Goal: Task Accomplishment & Management: Manage account settings

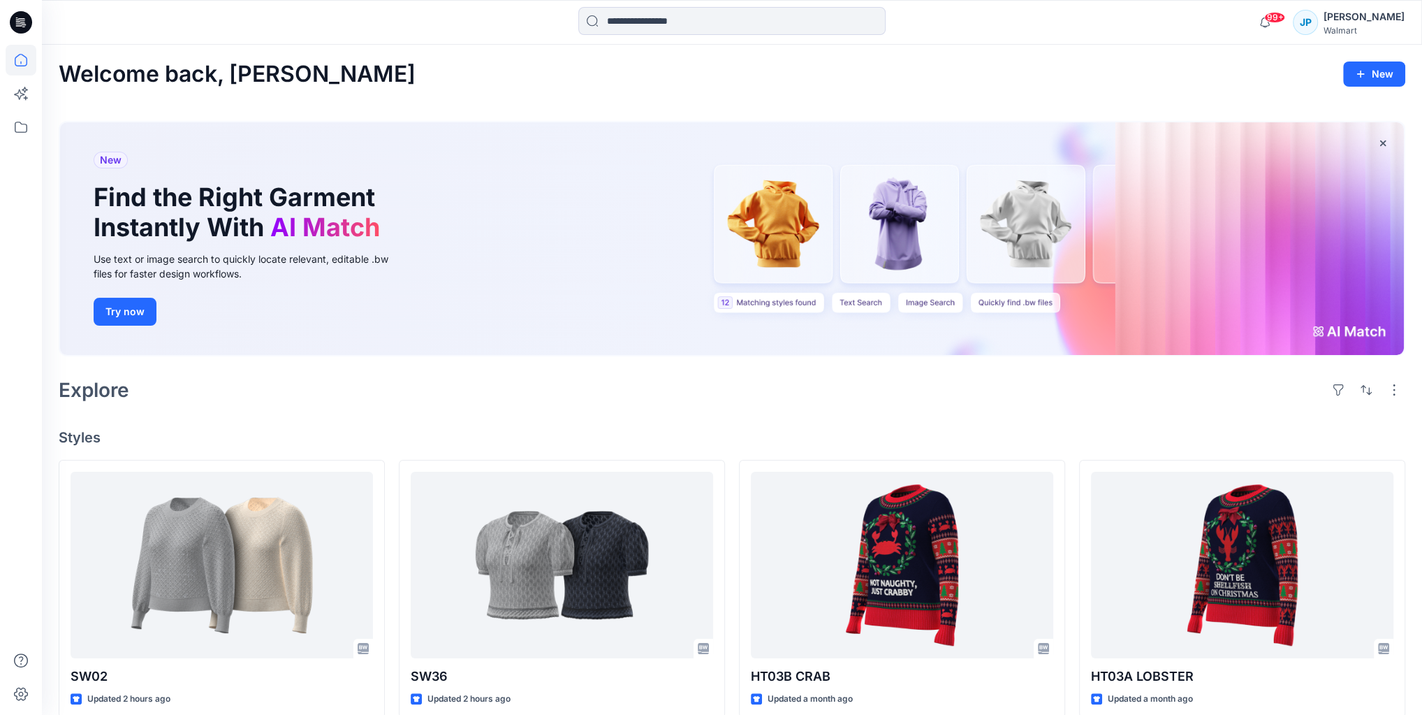
click at [1364, 15] on div "Jackie Prekop" at bounding box center [1364, 16] width 81 height 17
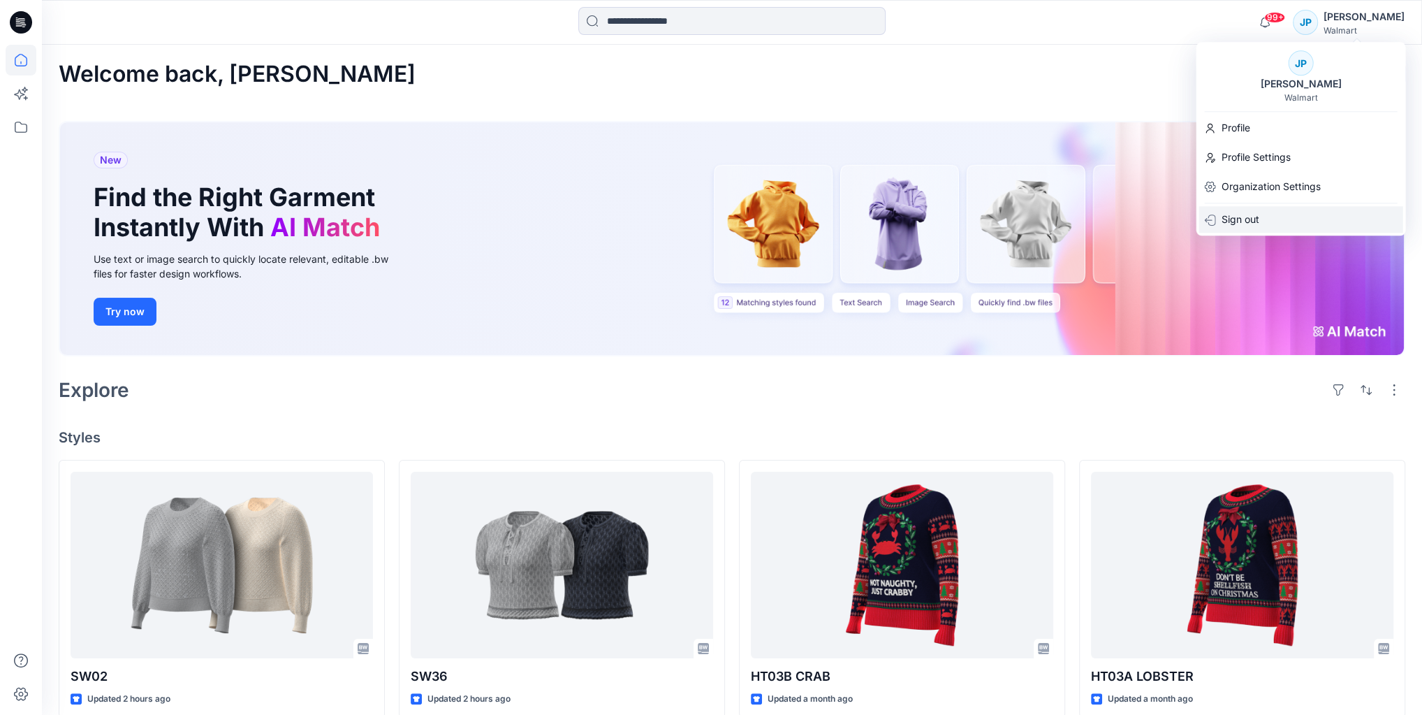
click at [1235, 228] on p "Sign out" at bounding box center [1240, 219] width 38 height 27
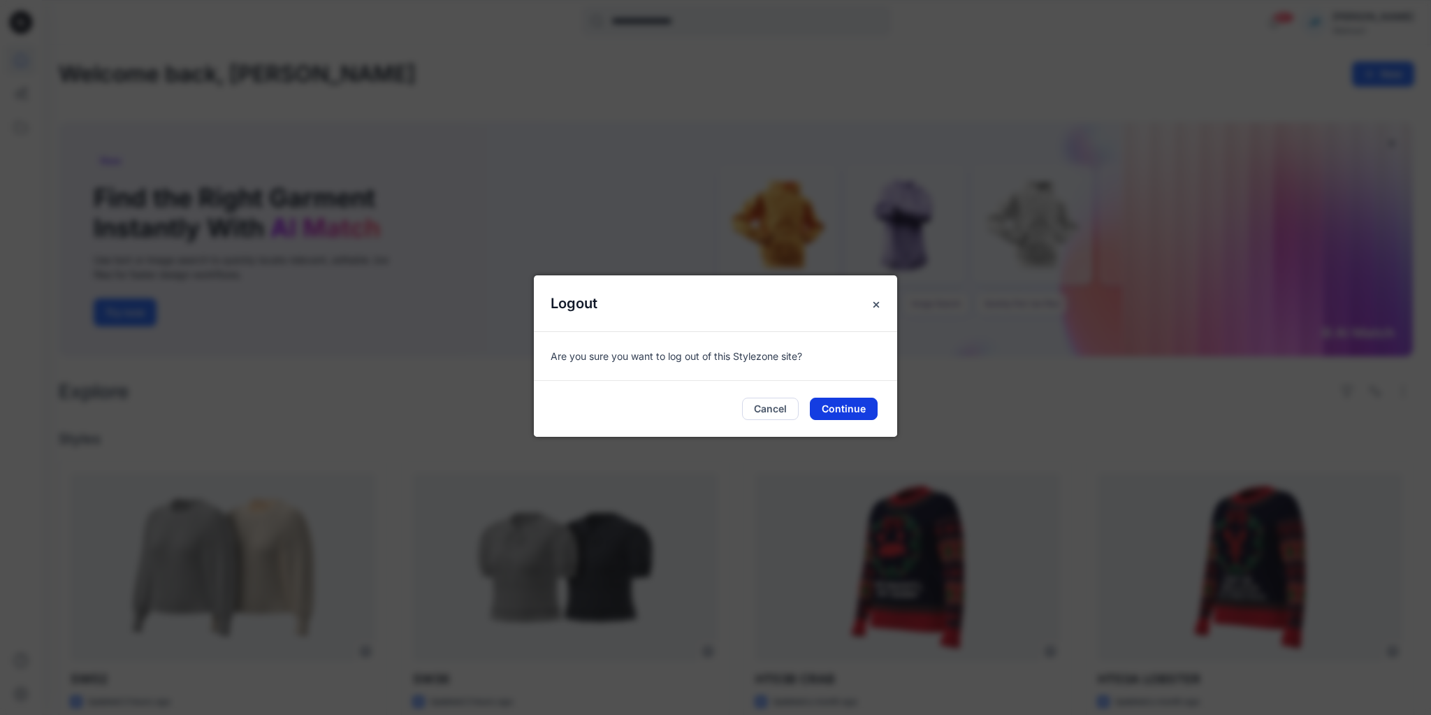
click at [836, 417] on button "Continue" at bounding box center [844, 409] width 68 height 22
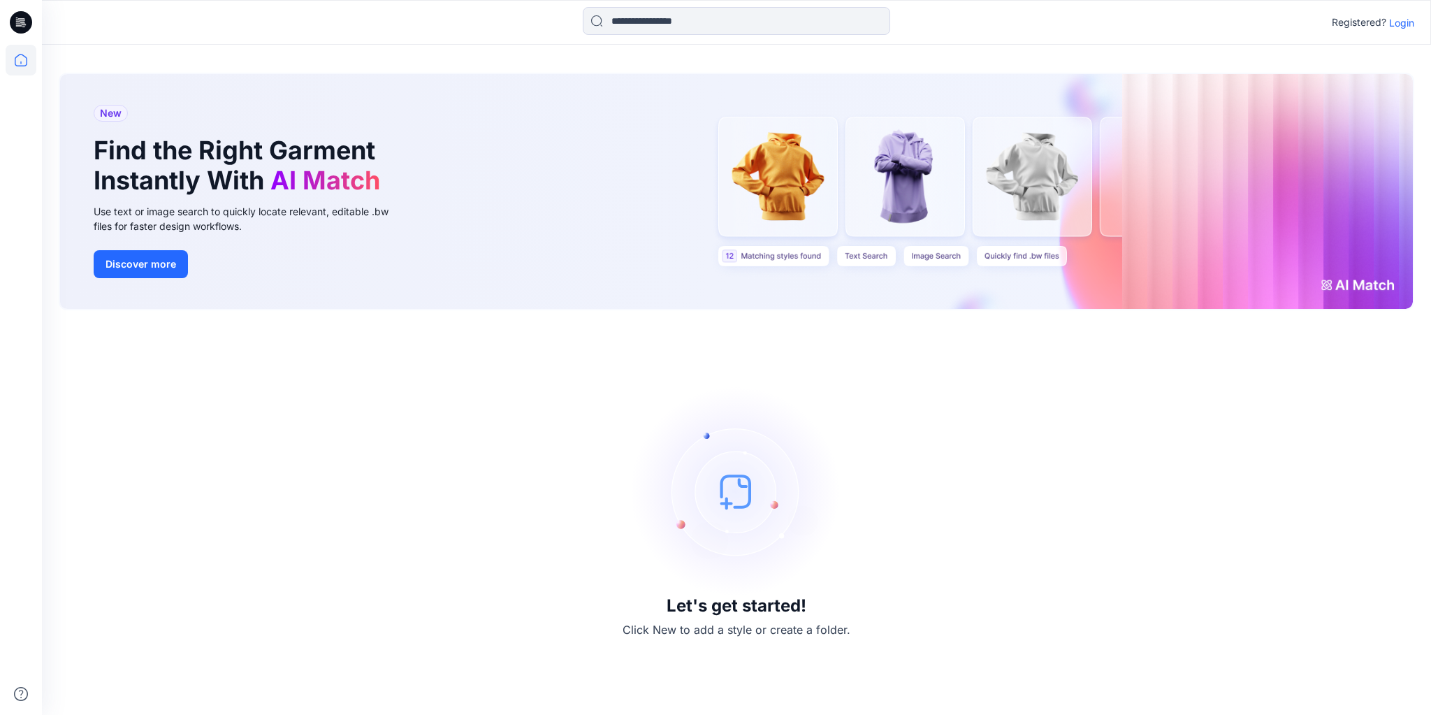
click at [1400, 31] on div "Registered? Login" at bounding box center [736, 22] width 1388 height 31
click at [1395, 27] on p "Login" at bounding box center [1401, 22] width 25 height 15
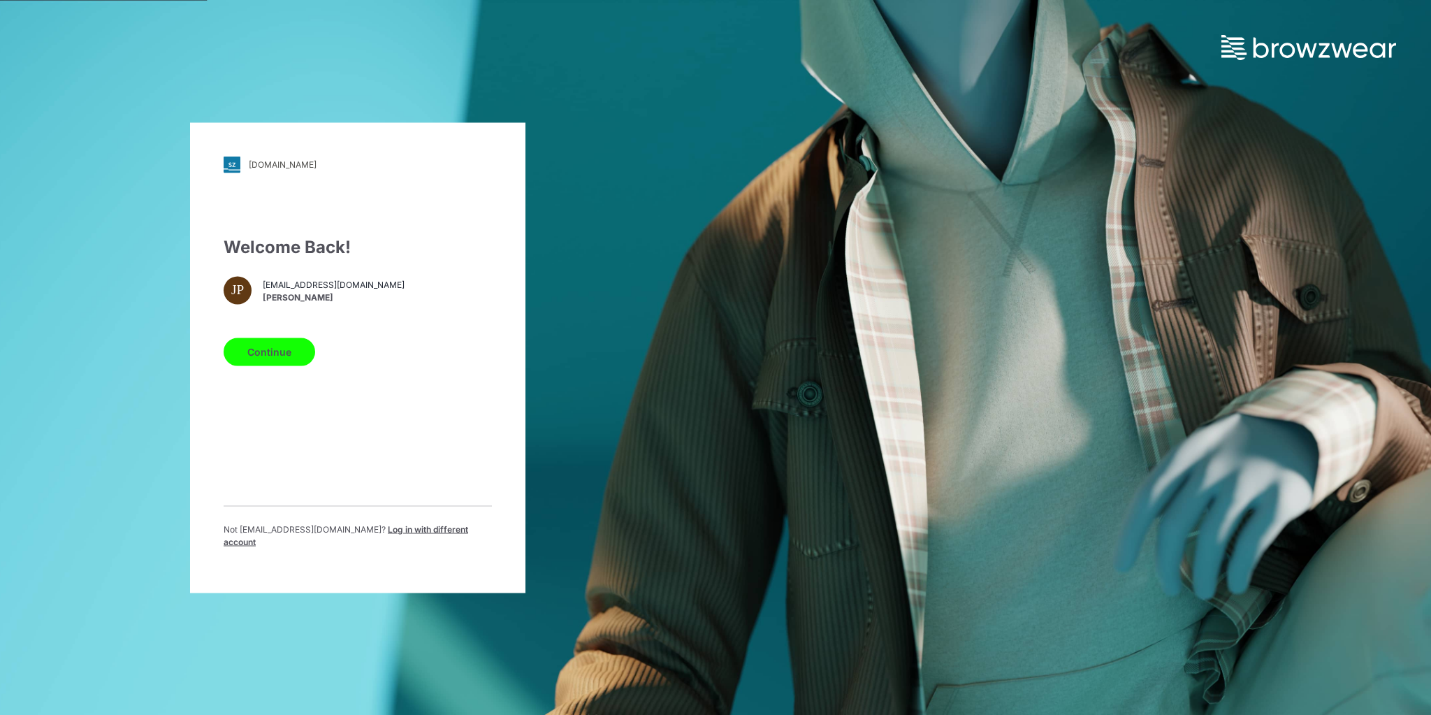
click at [383, 546] on div "Not jprekop@reunitedclothing.com ? Log in with different account" at bounding box center [358, 541] width 268 height 36
click at [384, 545] on div "Not jprekop@reunitedclothing.com ? Log in with different account" at bounding box center [358, 541] width 268 height 36
click at [401, 528] on div "Not jprekop@reunitedclothing.com ? Log in with different account" at bounding box center [358, 532] width 268 height 54
click at [414, 531] on span "Log in with different account" at bounding box center [346, 534] width 245 height 23
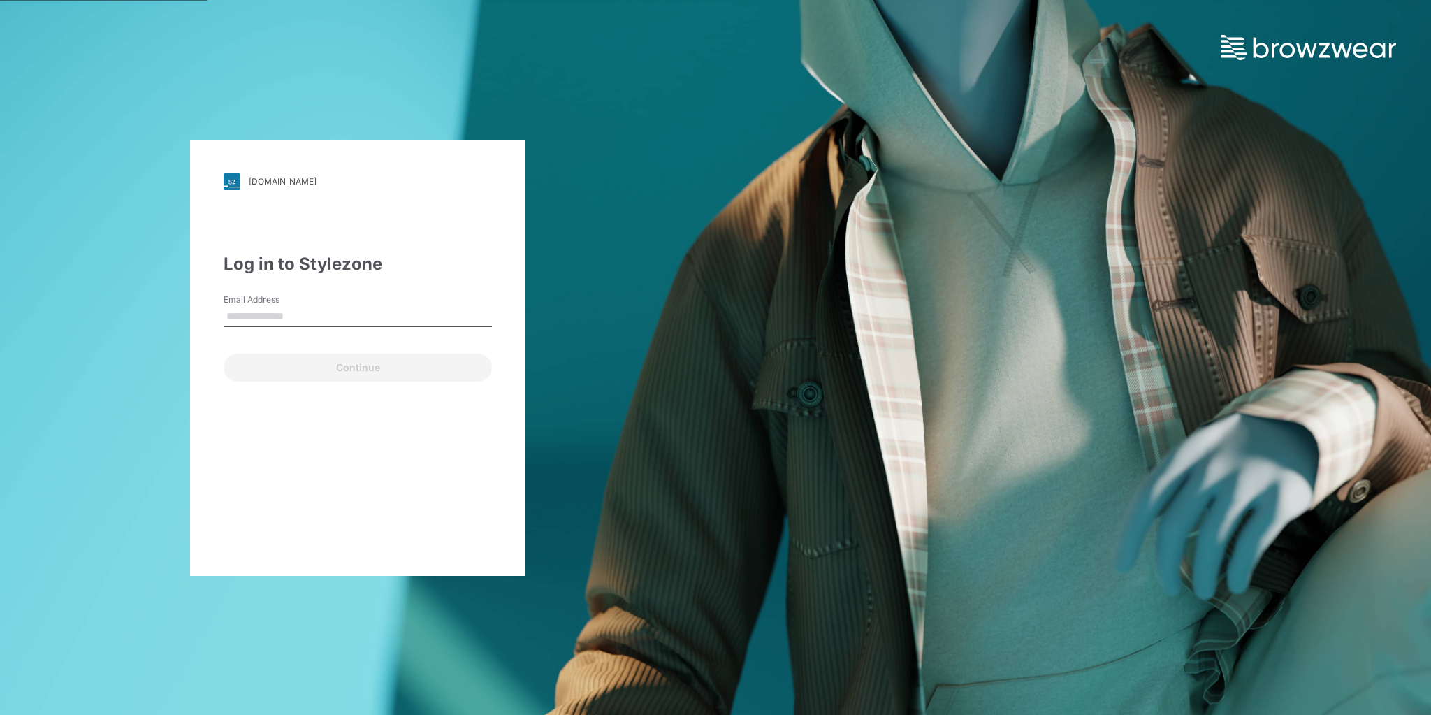
type input "**********"
click at [310, 366] on button "Continue" at bounding box center [358, 368] width 268 height 28
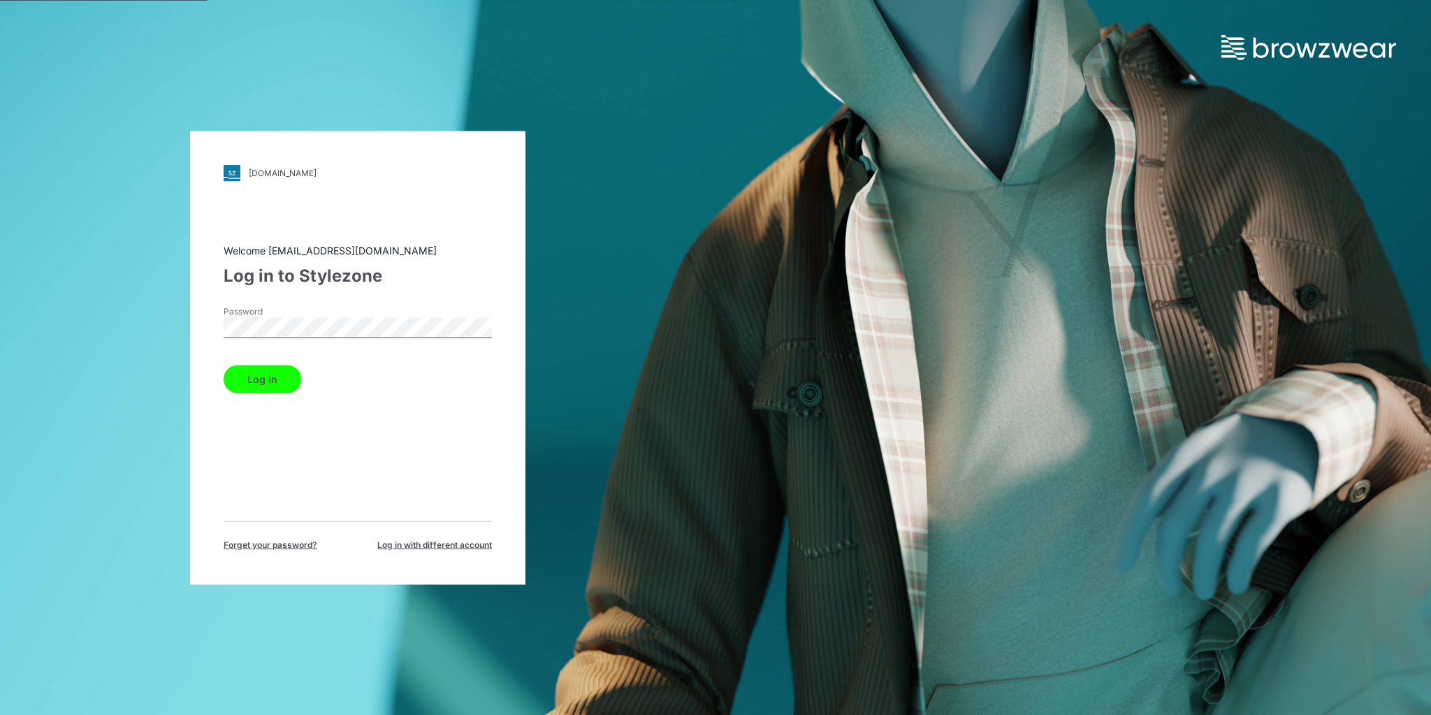
click at [260, 381] on button "Log in" at bounding box center [263, 379] width 78 height 28
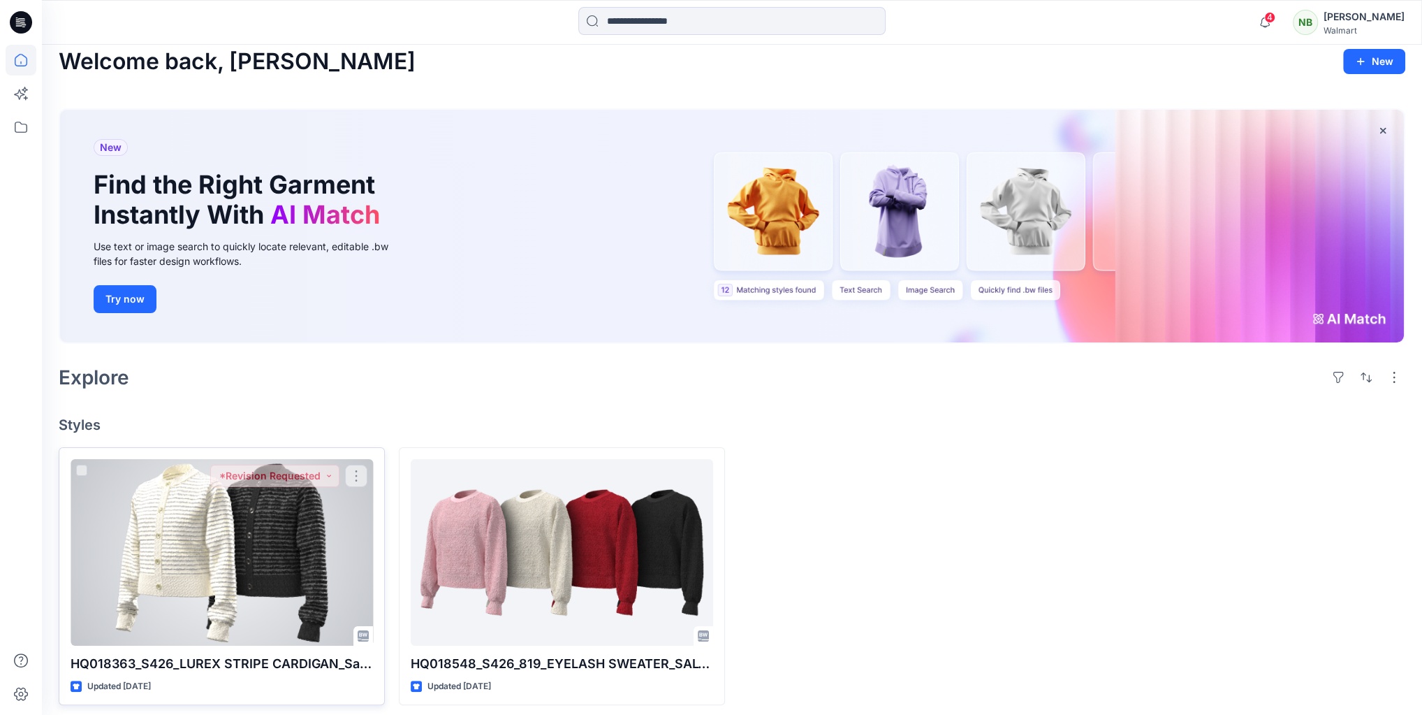
scroll to position [18, 0]
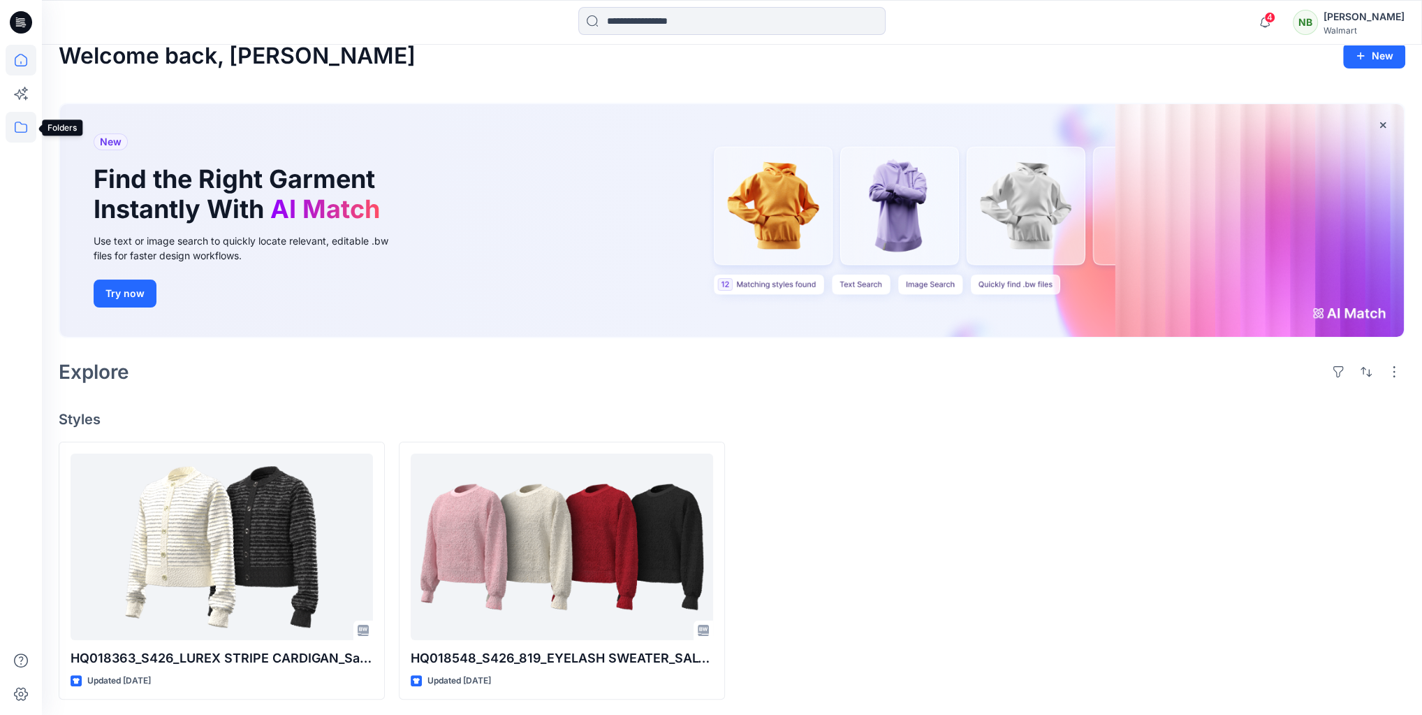
click at [28, 129] on icon at bounding box center [21, 127] width 31 height 31
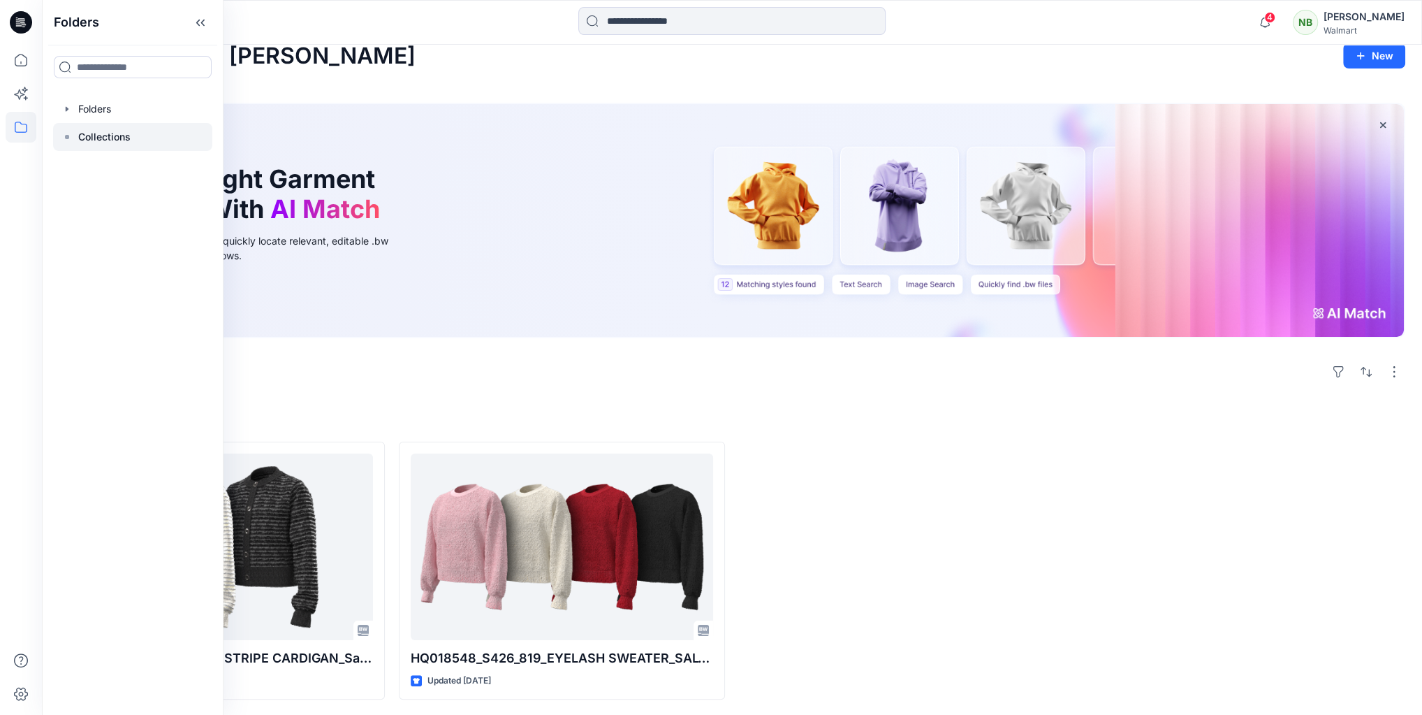
click at [93, 135] on p "Collections" at bounding box center [104, 137] width 52 height 17
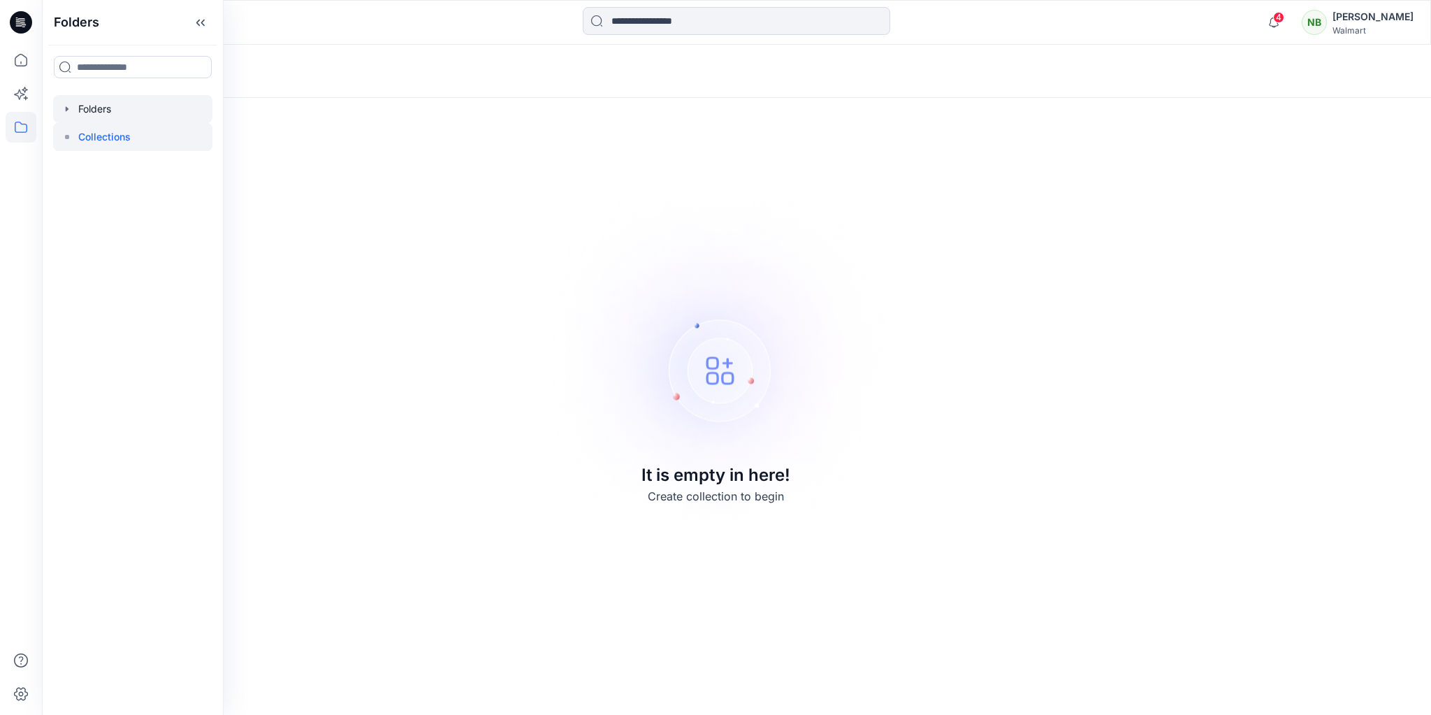
click at [92, 116] on div at bounding box center [132, 109] width 159 height 28
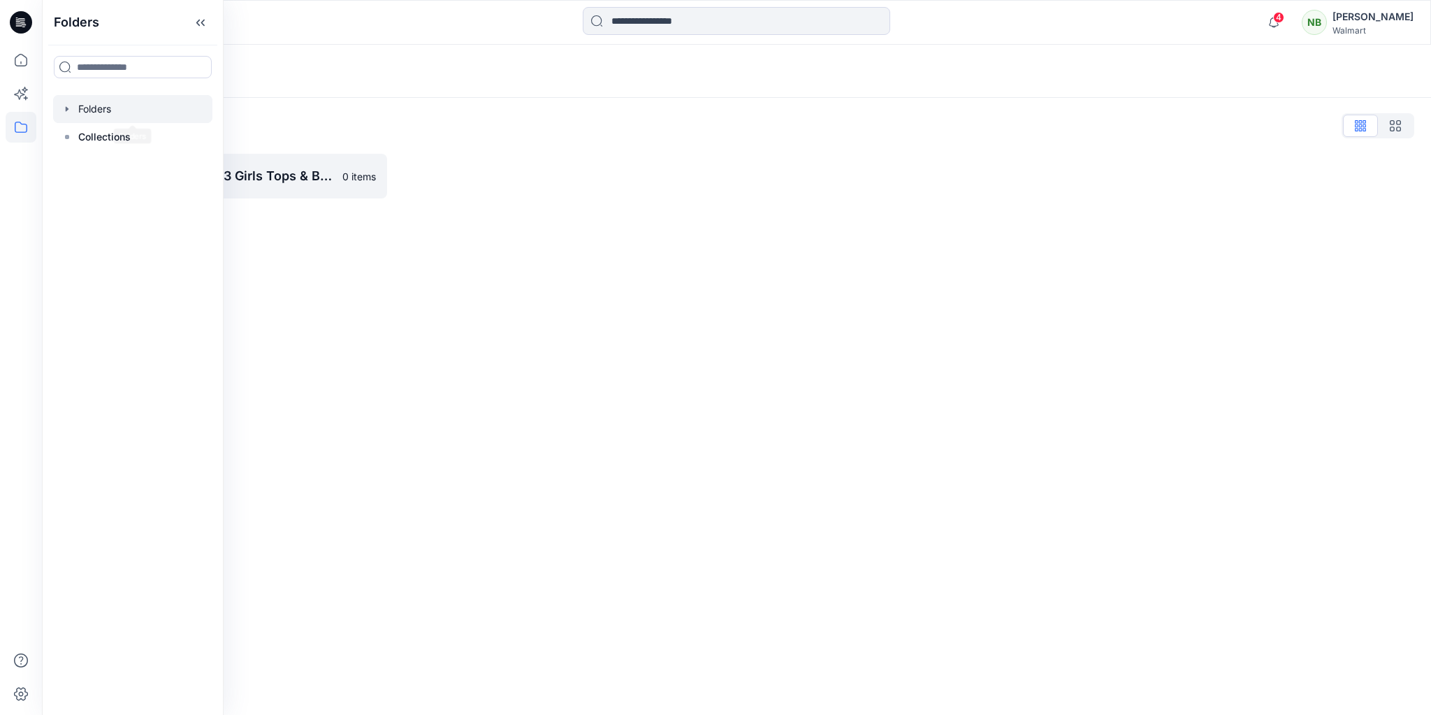
click at [680, 256] on div "Folders Folders List UP_Design History D33 Girls Tops & Bottoms 0 items" at bounding box center [736, 380] width 1389 height 670
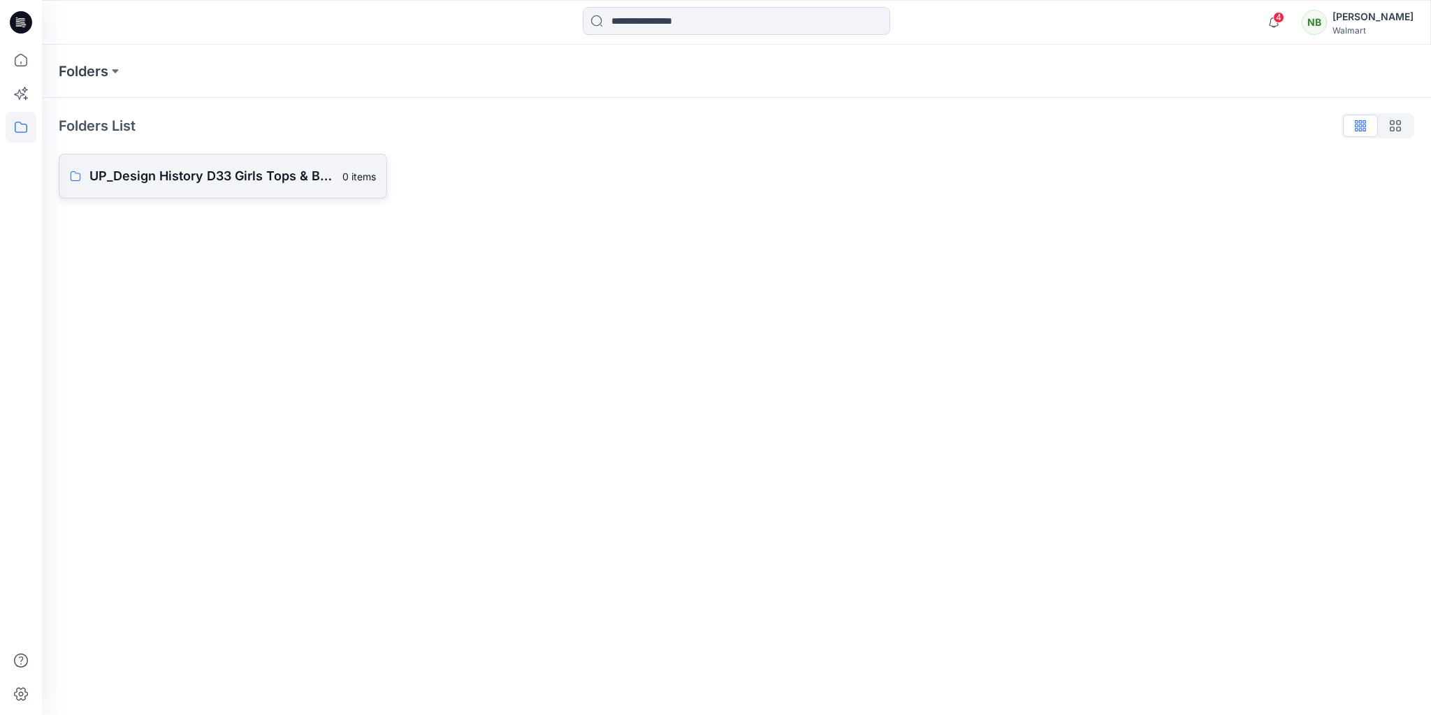
click at [228, 173] on p "UP_Design History D33 Girls Tops & Bottoms" at bounding box center [211, 176] width 245 height 20
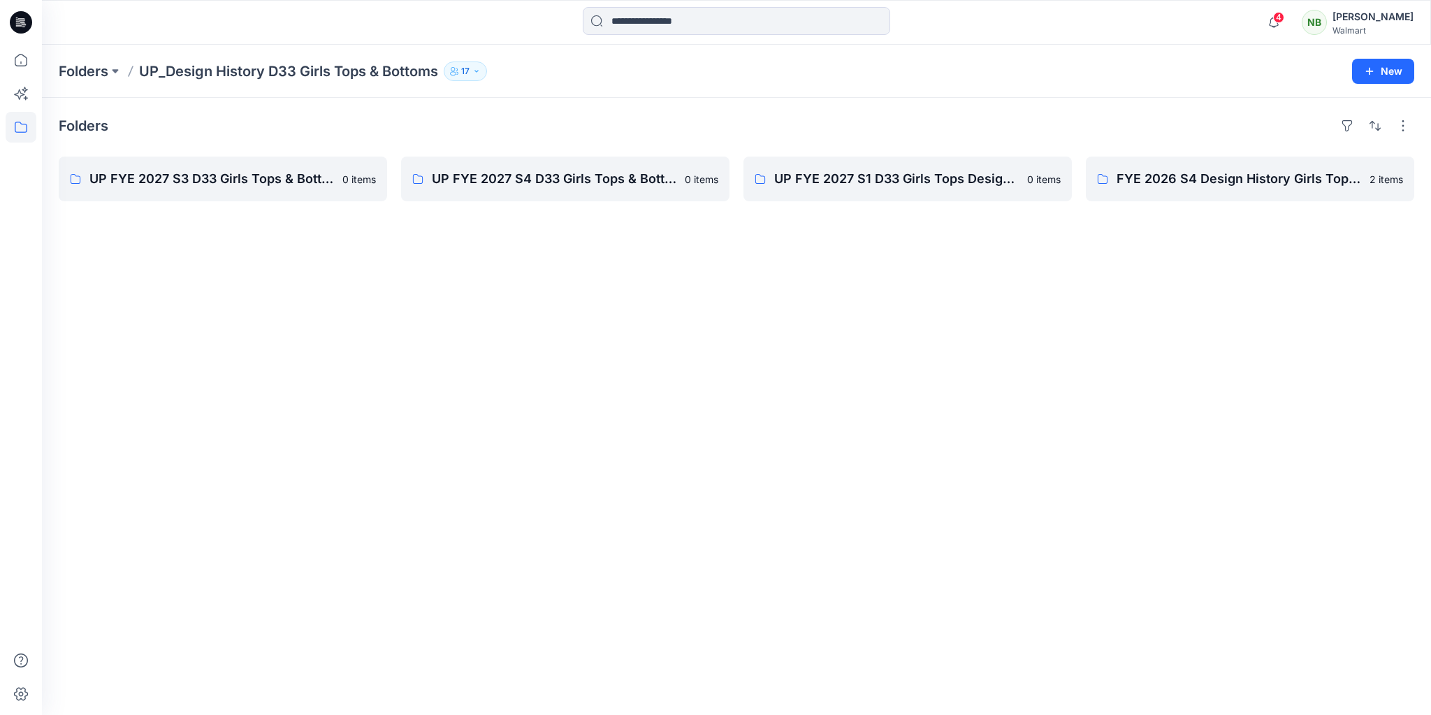
click at [249, 397] on div "Folders UP FYE 2027 S3 D33 Girls Tops & Bottoms Design History 0 items UP FYE 2…" at bounding box center [736, 406] width 1389 height 617
click at [671, 78] on div "Folders UP_Design History D33 Girls Tops & Bottoms 17" at bounding box center [682, 71] width 1246 height 20
click at [180, 178] on p "UP FYE 2027 S3 D33 Girls Tops & Bottoms Design History" at bounding box center [221, 179] width 264 height 20
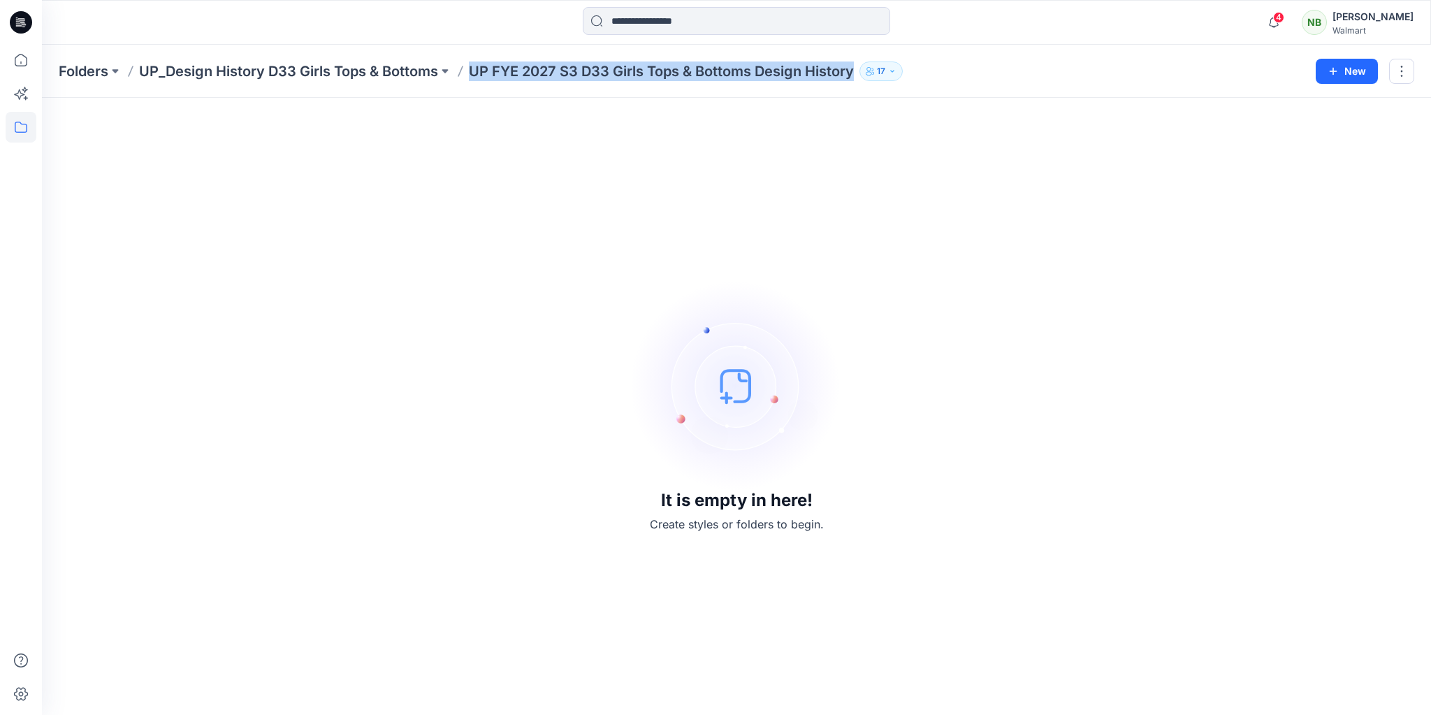
drag, startPoint x: 858, startPoint y: 66, endPoint x: 463, endPoint y: 61, distance: 395.5
click at [463, 61] on div "Folders UP_Design History D33 Girls Tops & Bottoms UP FYE 2027 S3 D33 Girls Top…" at bounding box center [682, 71] width 1246 height 20
copy p "UP FYE 2027 S3 D33 Girls Tops & Bottoms Design History"
click at [378, 96] on div "Folders UP_Design History D33 Girls Tops & Bottoms UP FYE 2027 S3 D33 Girls Top…" at bounding box center [736, 71] width 1389 height 53
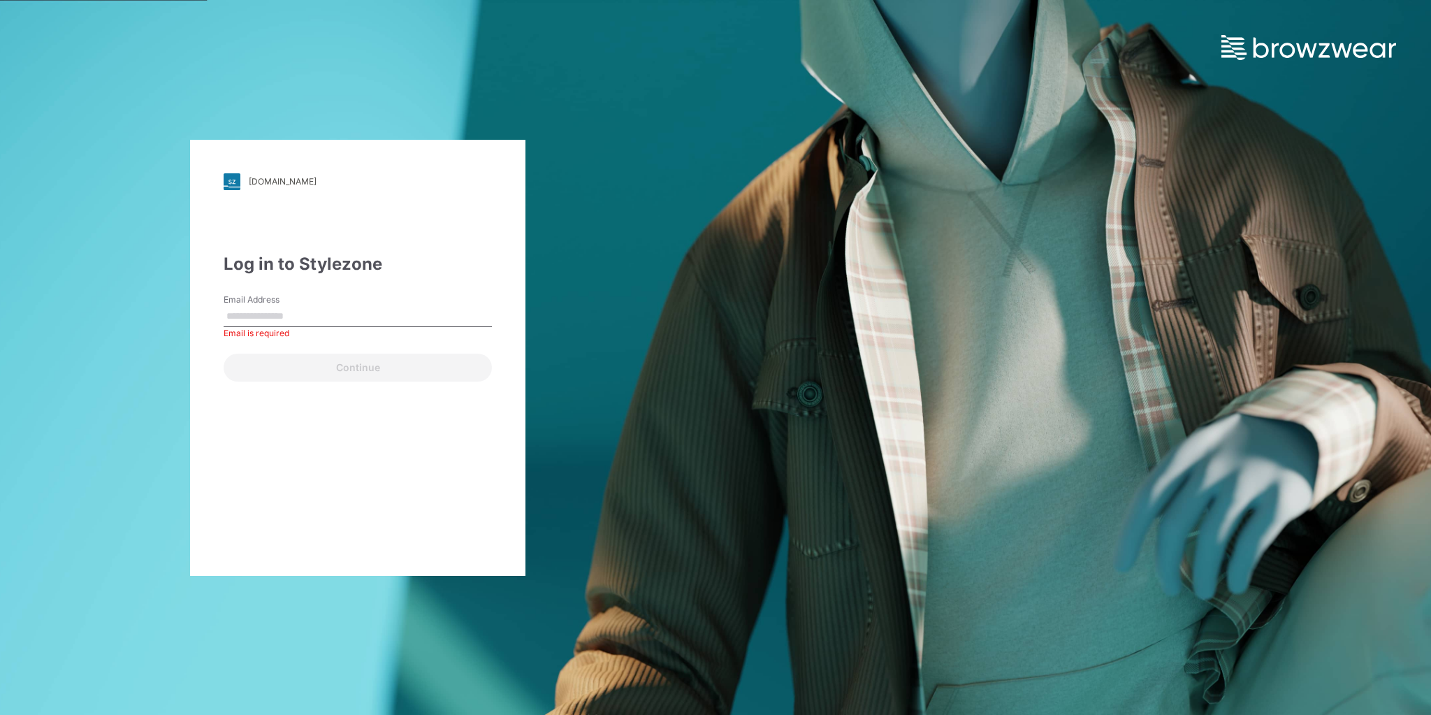
click at [276, 313] on input "Email Address" at bounding box center [358, 316] width 268 height 21
type input "**********"
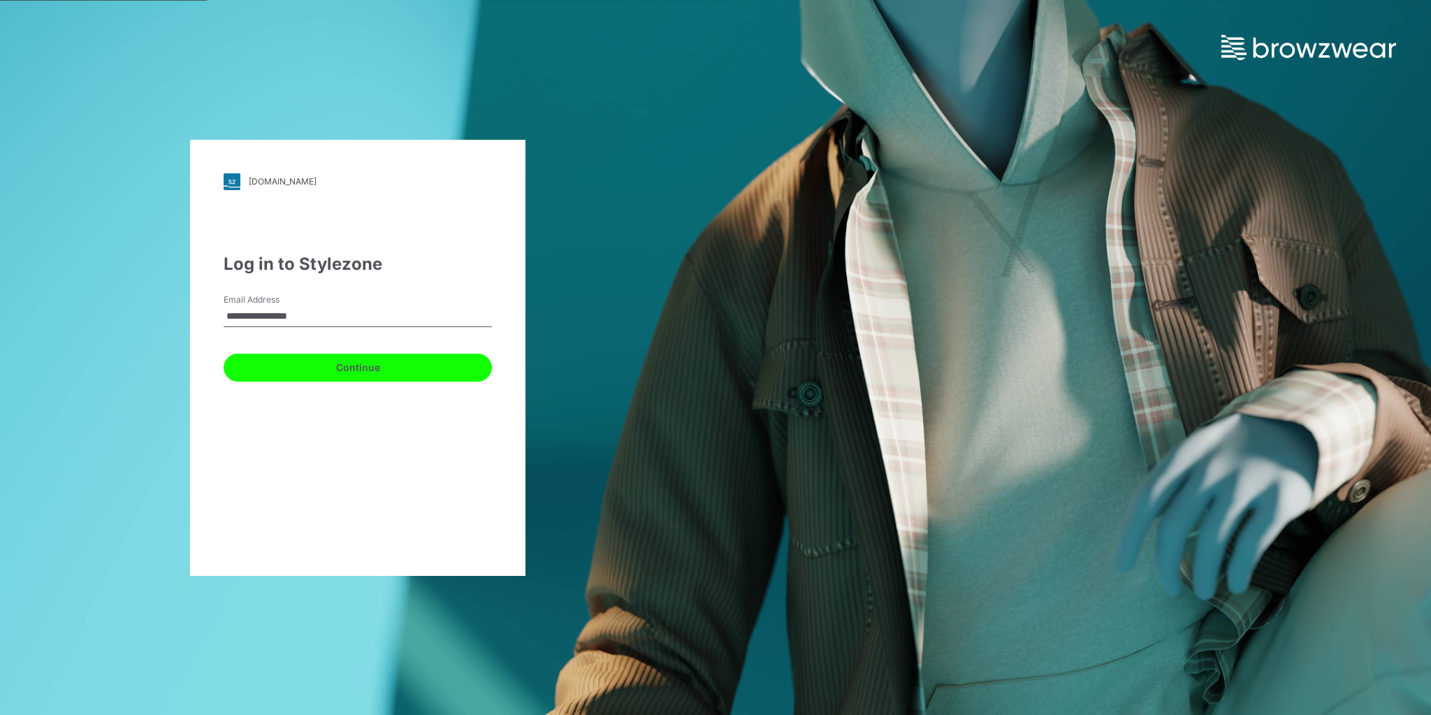
click at [320, 354] on button "Continue" at bounding box center [358, 368] width 268 height 28
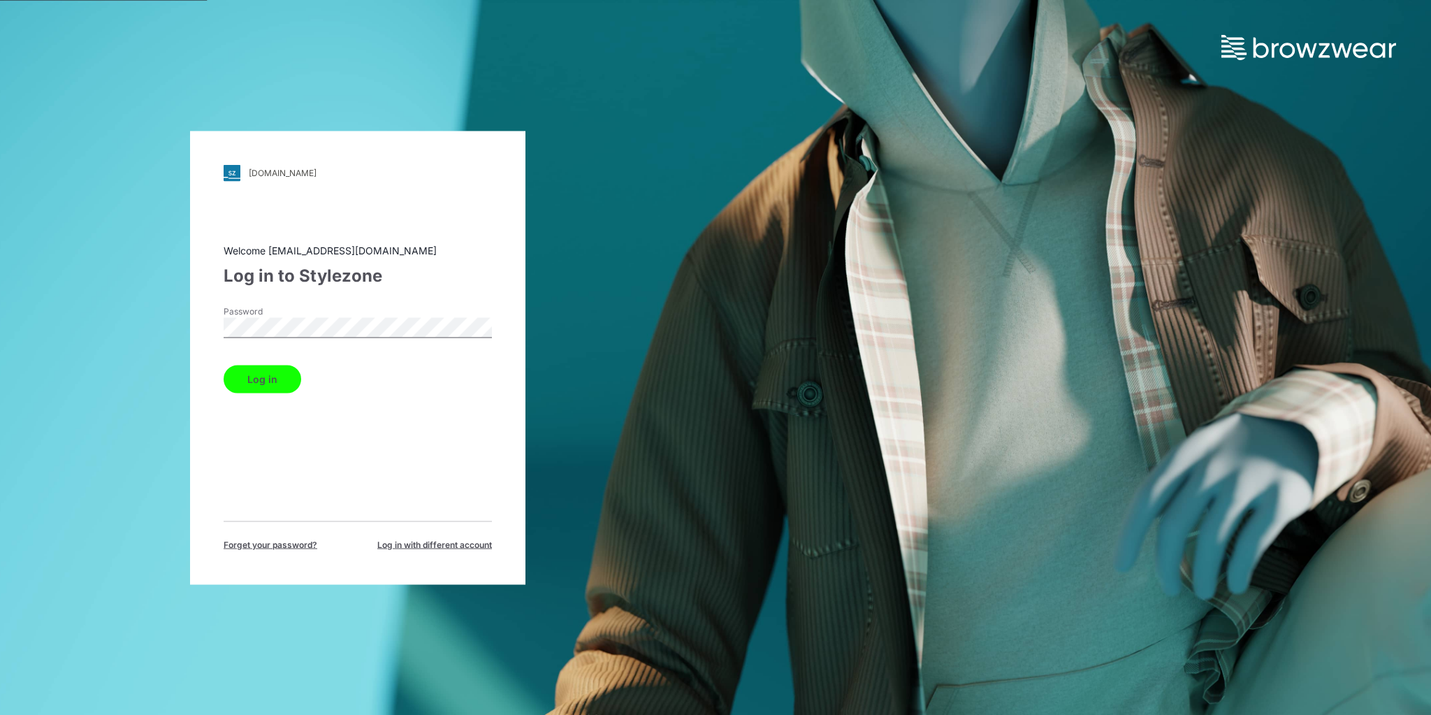
click at [289, 354] on form "Password Log in" at bounding box center [358, 349] width 268 height 88
click at [288, 363] on div "Log in" at bounding box center [358, 376] width 268 height 34
click at [291, 375] on button "Log in" at bounding box center [263, 379] width 78 height 28
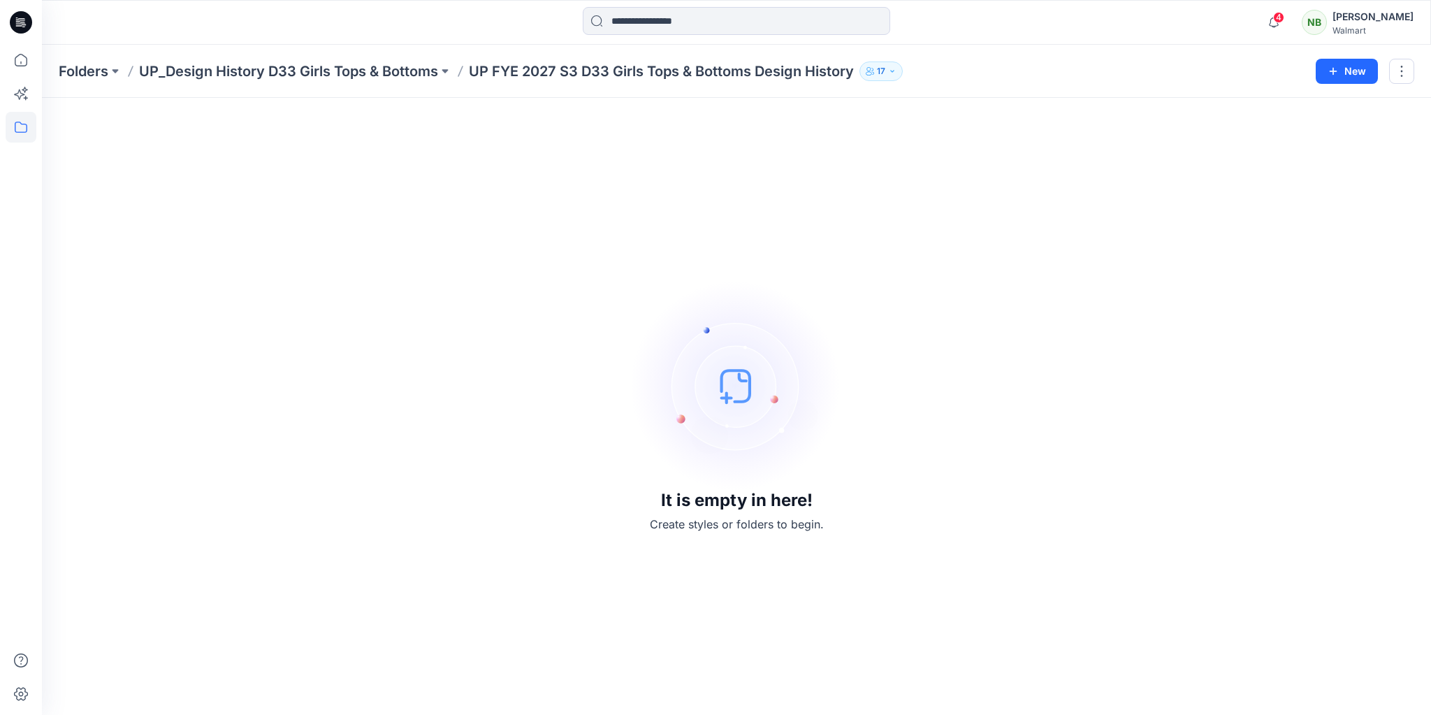
click at [470, 68] on div "Folders UP_Design History D33 Girls Tops & Bottoms UP FYE 2027 S3 D33 Girls Top…" at bounding box center [682, 71] width 1246 height 20
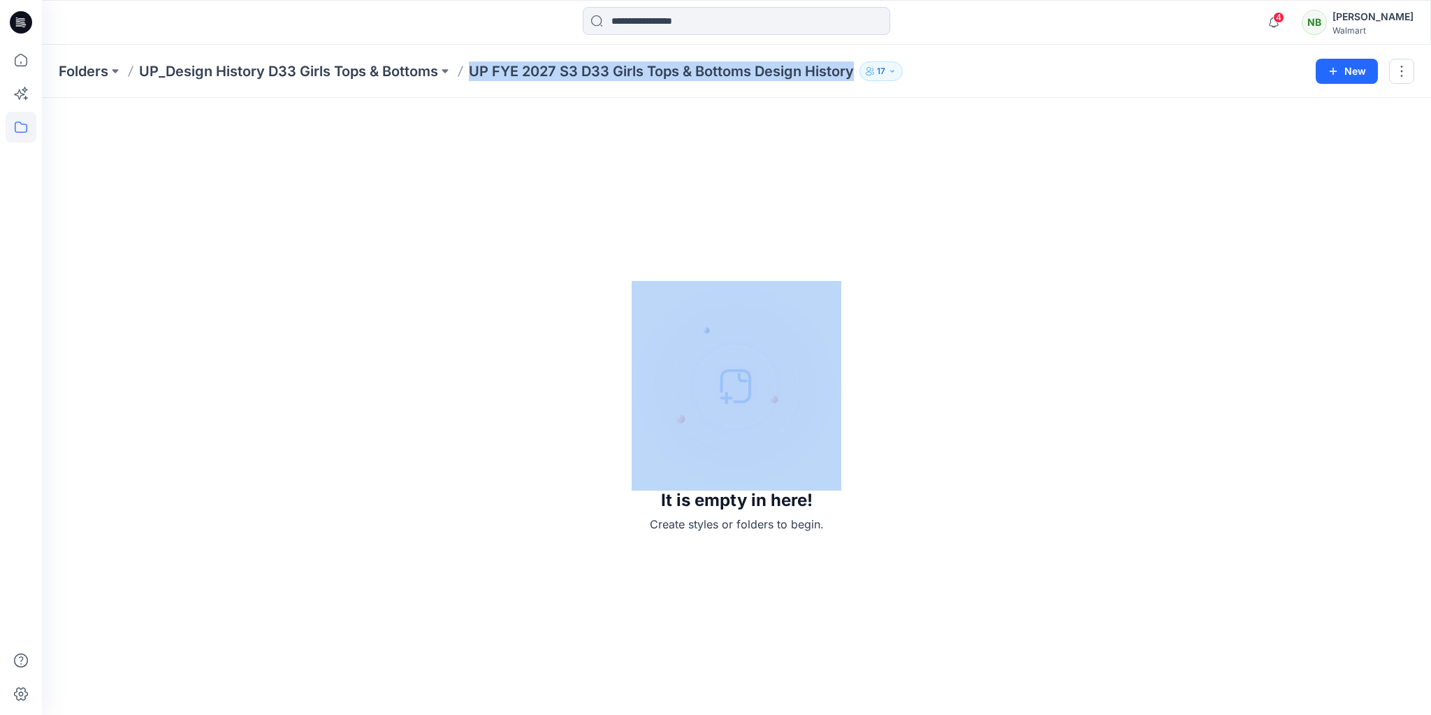
drag, startPoint x: 474, startPoint y: 68, endPoint x: 878, endPoint y: 65, distance: 404.5
click at [878, 65] on div "Folders UP_Design History D33 Girls Tops & Bottoms UP FYE 2027 S3 D33 Girls Top…" at bounding box center [682, 71] width 1246 height 20
copy div "UP FYE 2027 S3 D33 Girls Tops & Bottoms Design History 17 New"
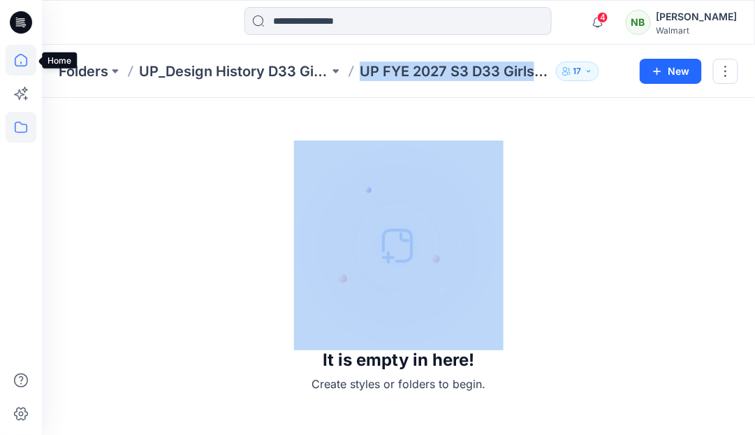
click at [23, 64] on icon at bounding box center [21, 60] width 31 height 31
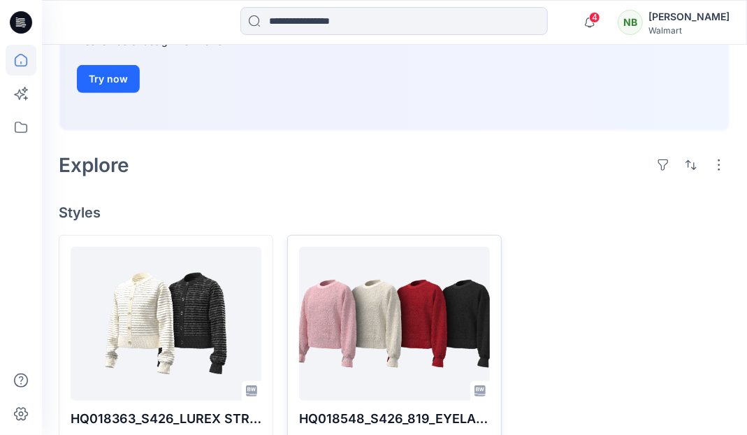
scroll to position [270, 0]
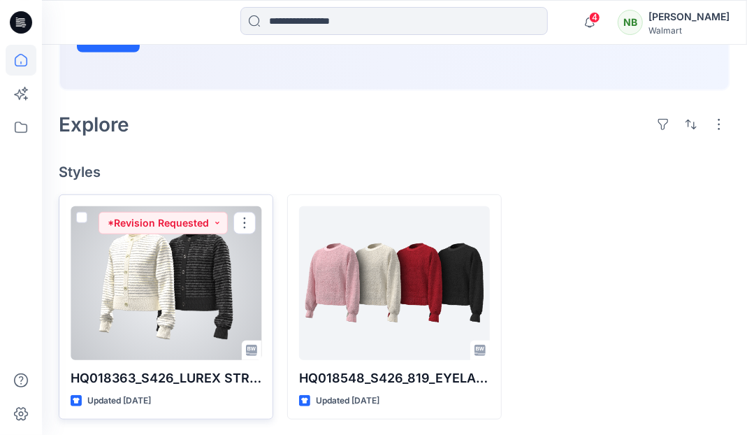
click at [220, 297] on div at bounding box center [166, 283] width 191 height 154
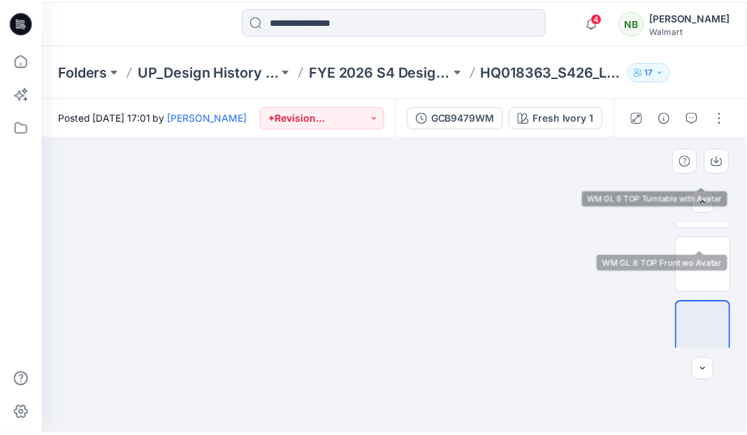
scroll to position [186, 0]
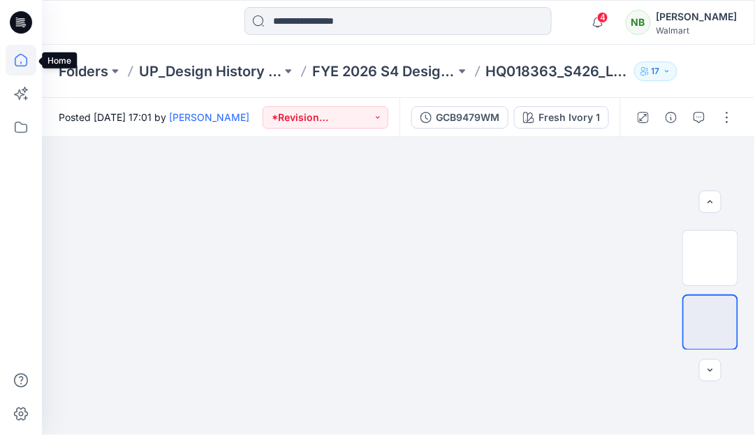
click at [15, 66] on icon at bounding box center [21, 60] width 31 height 31
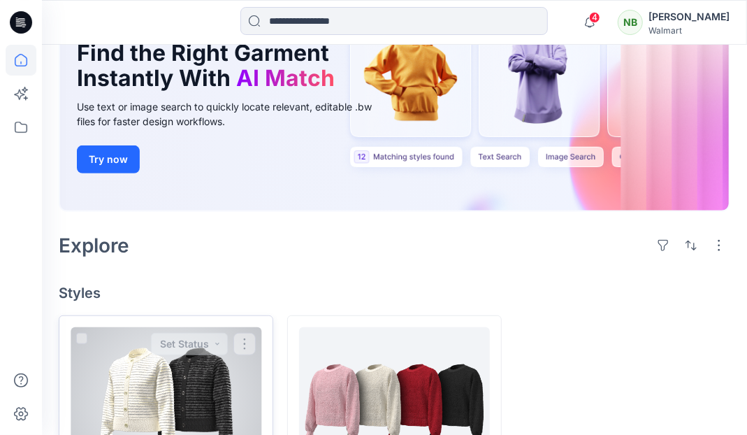
scroll to position [270, 0]
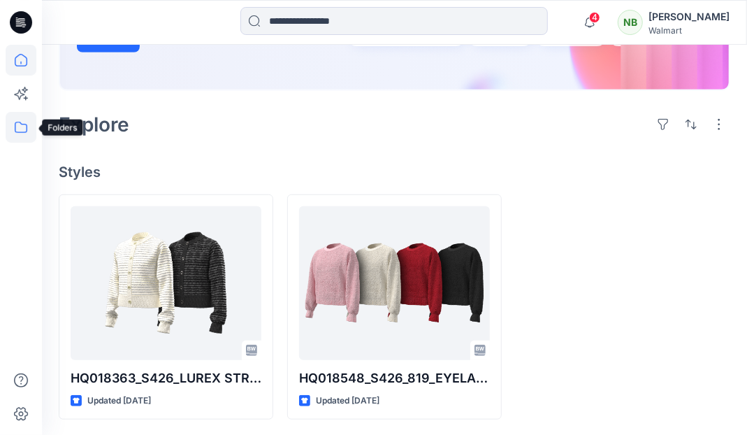
click at [26, 126] on icon at bounding box center [21, 127] width 13 height 11
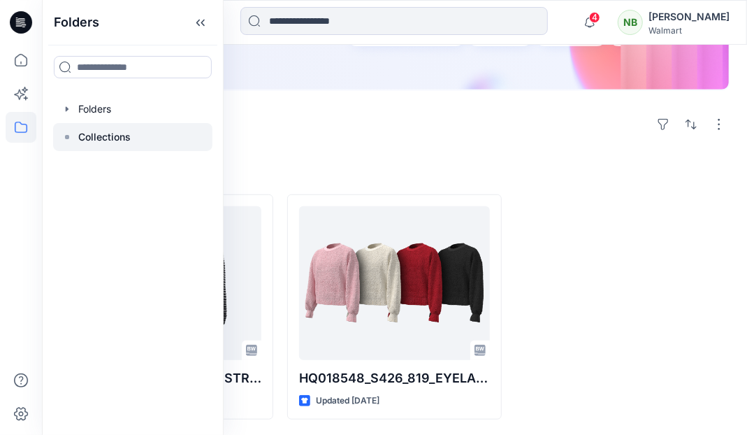
click at [106, 126] on div at bounding box center [132, 137] width 159 height 28
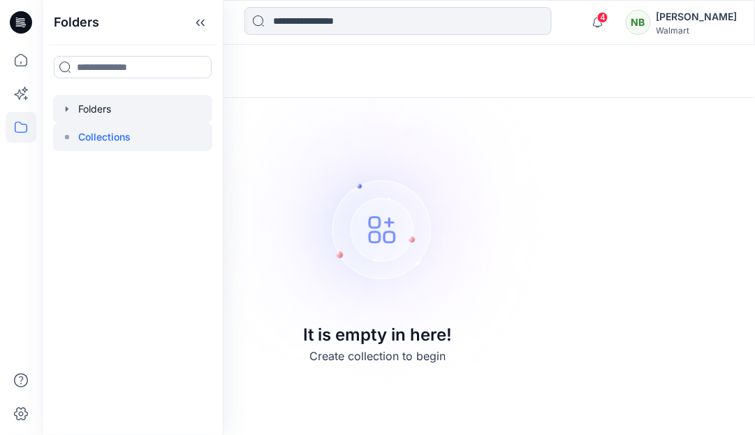
click at [115, 105] on div at bounding box center [132, 109] width 159 height 28
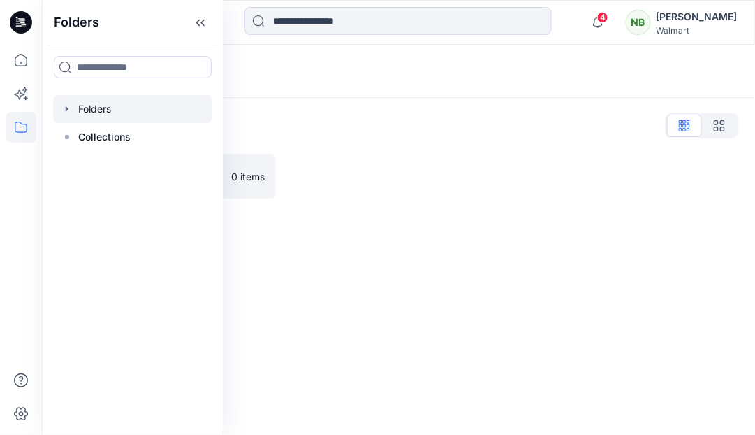
click at [71, 113] on icon "button" at bounding box center [66, 108] width 11 height 11
click at [89, 137] on div at bounding box center [151, 137] width 196 height 28
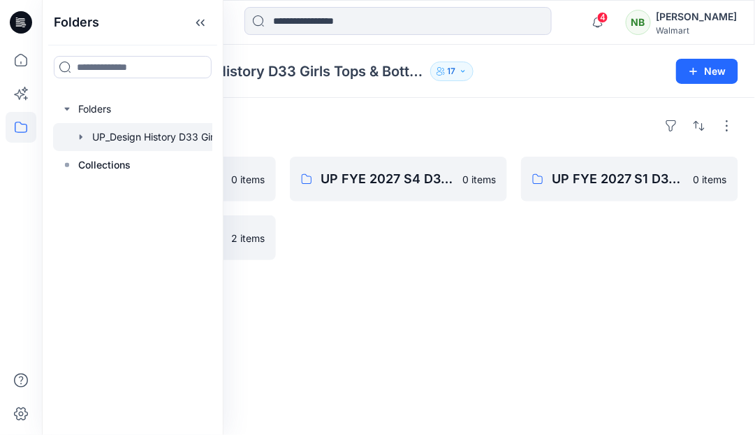
click at [363, 284] on div "Folders UP FYE 2027 S3 D33 Girls Tops & Bottoms Design History 0 items FYE 2026…" at bounding box center [398, 266] width 713 height 337
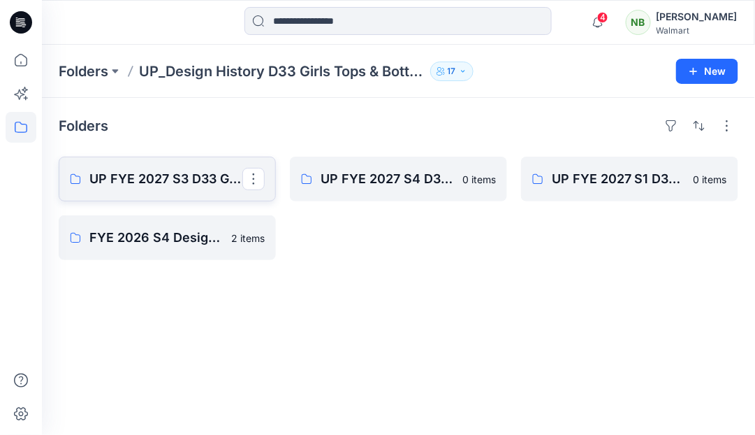
click at [169, 174] on p "UP FYE 2027 S3 D33 Girls Tops & Bottoms Design History" at bounding box center [165, 179] width 153 height 20
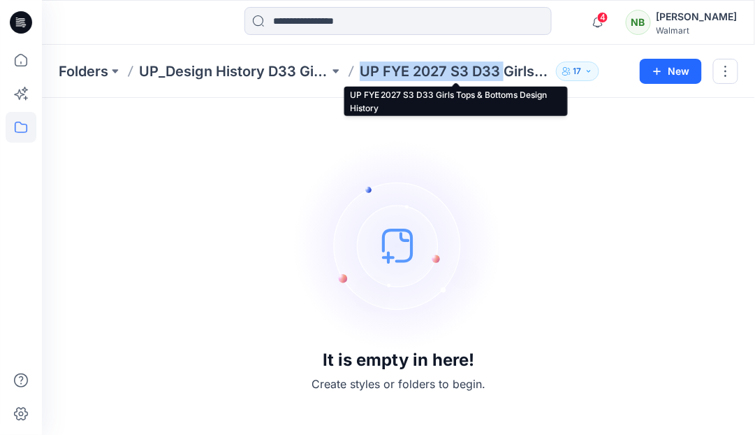
drag, startPoint x: 365, startPoint y: 71, endPoint x: 507, endPoint y: 69, distance: 141.8
click at [507, 69] on p "UP FYE 2027 S3 D33 Girls Tops & Bottoms Design History" at bounding box center [455, 71] width 190 height 20
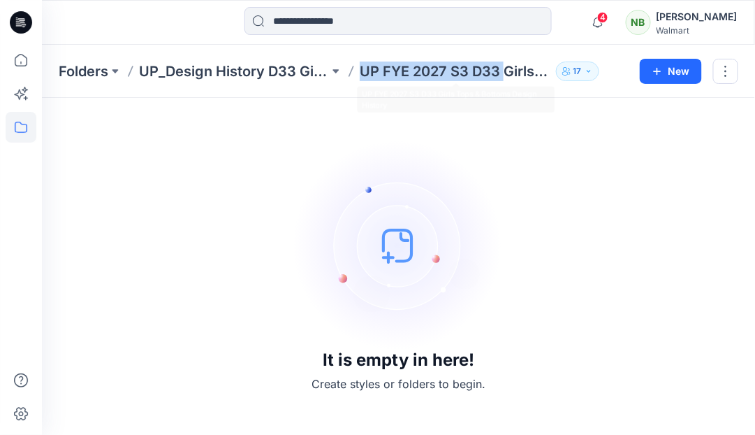
copy p "UP FYE 2027 S3 D33"
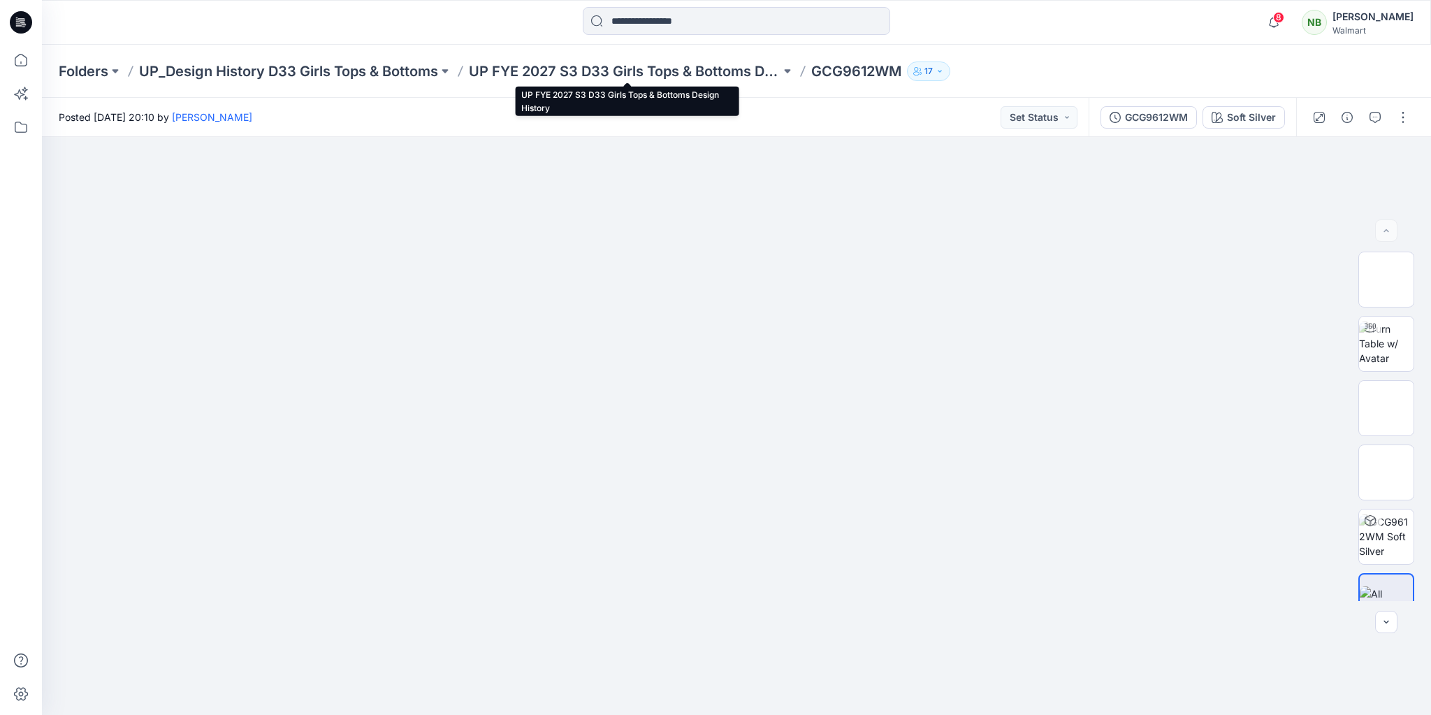
click at [750, 71] on p "UP FYE 2027 S3 D33 Girls Tops & Bottoms Design History" at bounding box center [625, 71] width 312 height 20
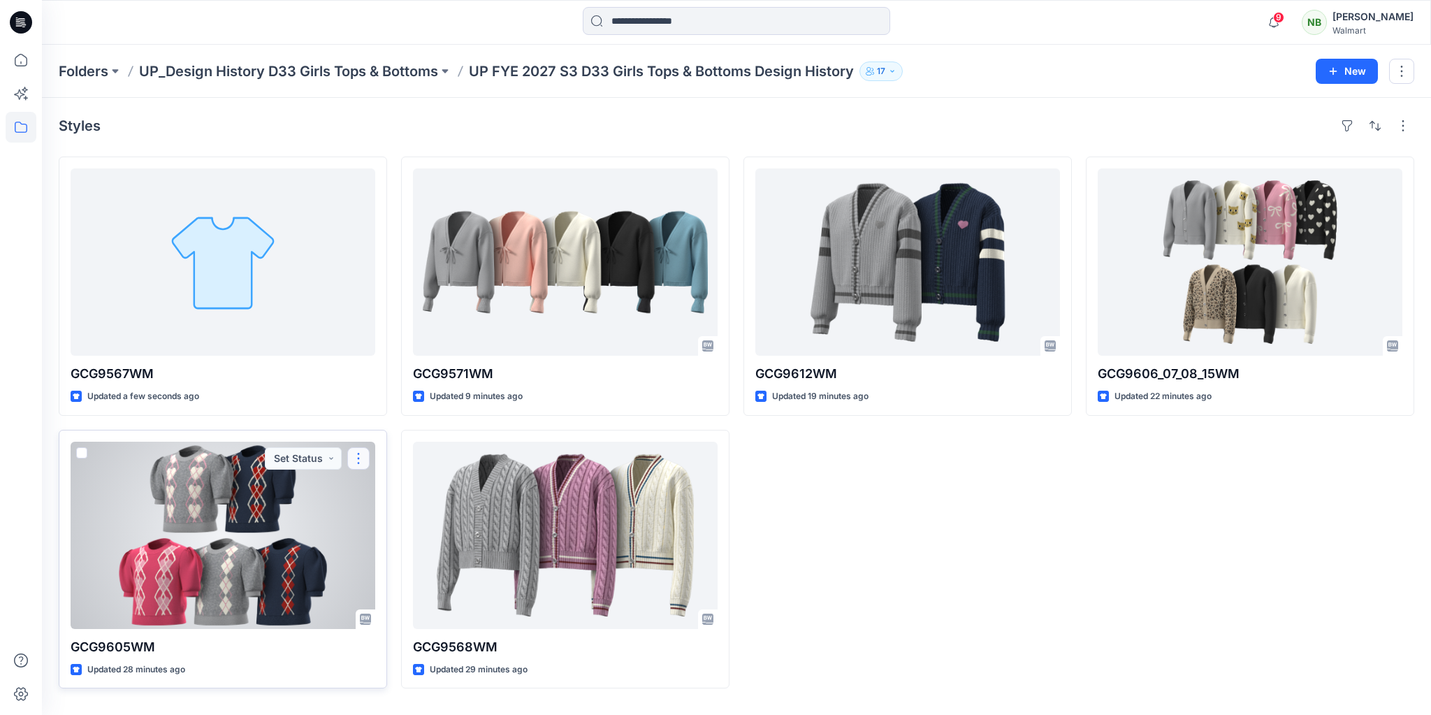
click at [366, 456] on button "button" at bounding box center [358, 458] width 22 height 22
click at [375, 487] on button "Edit" at bounding box center [425, 490] width 151 height 26
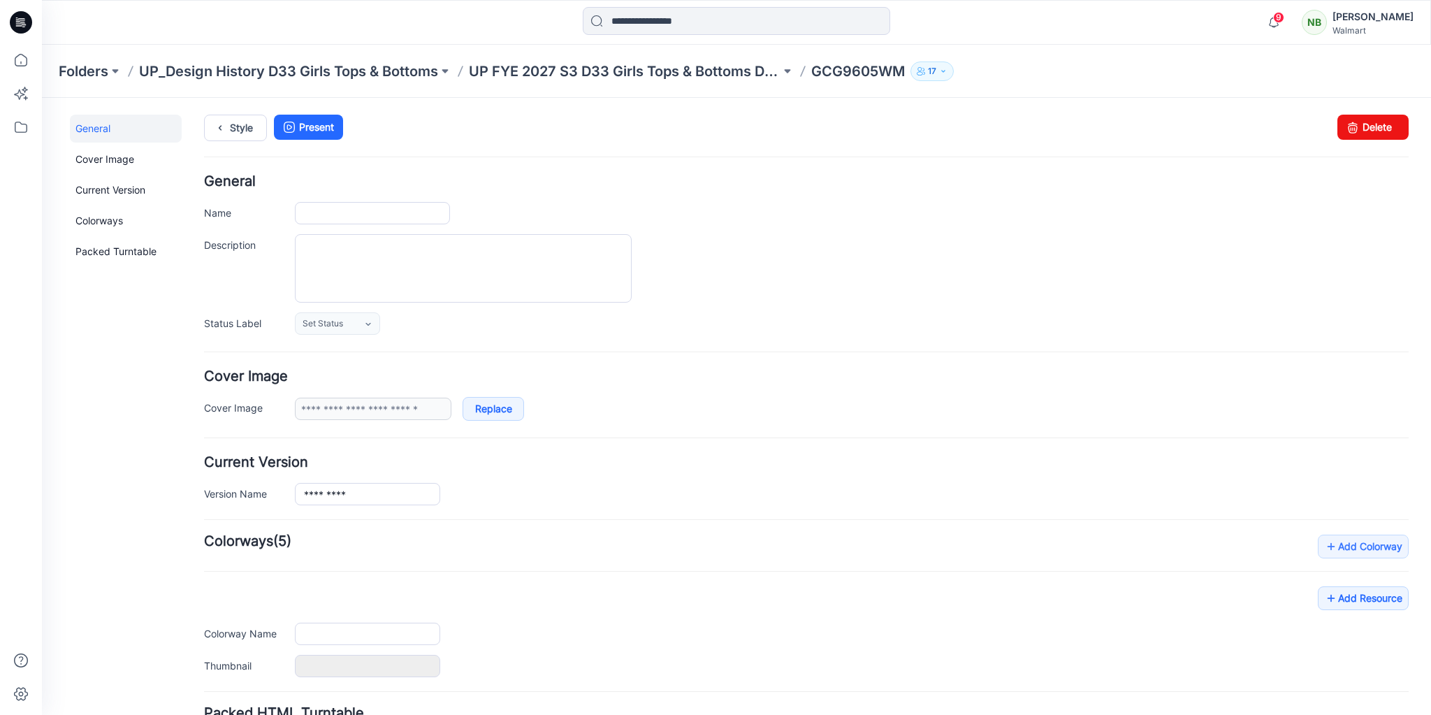
type input "*********"
type input "**********"
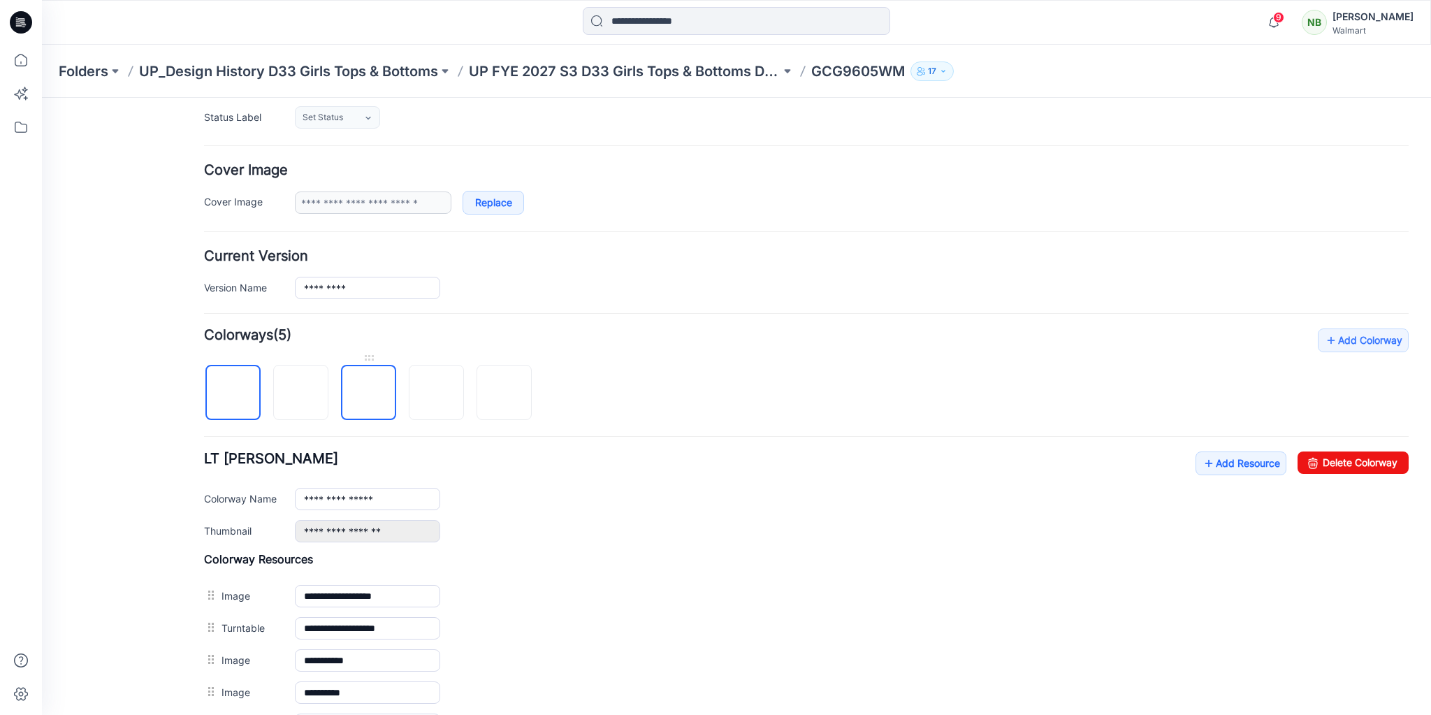
scroll to position [224, 0]
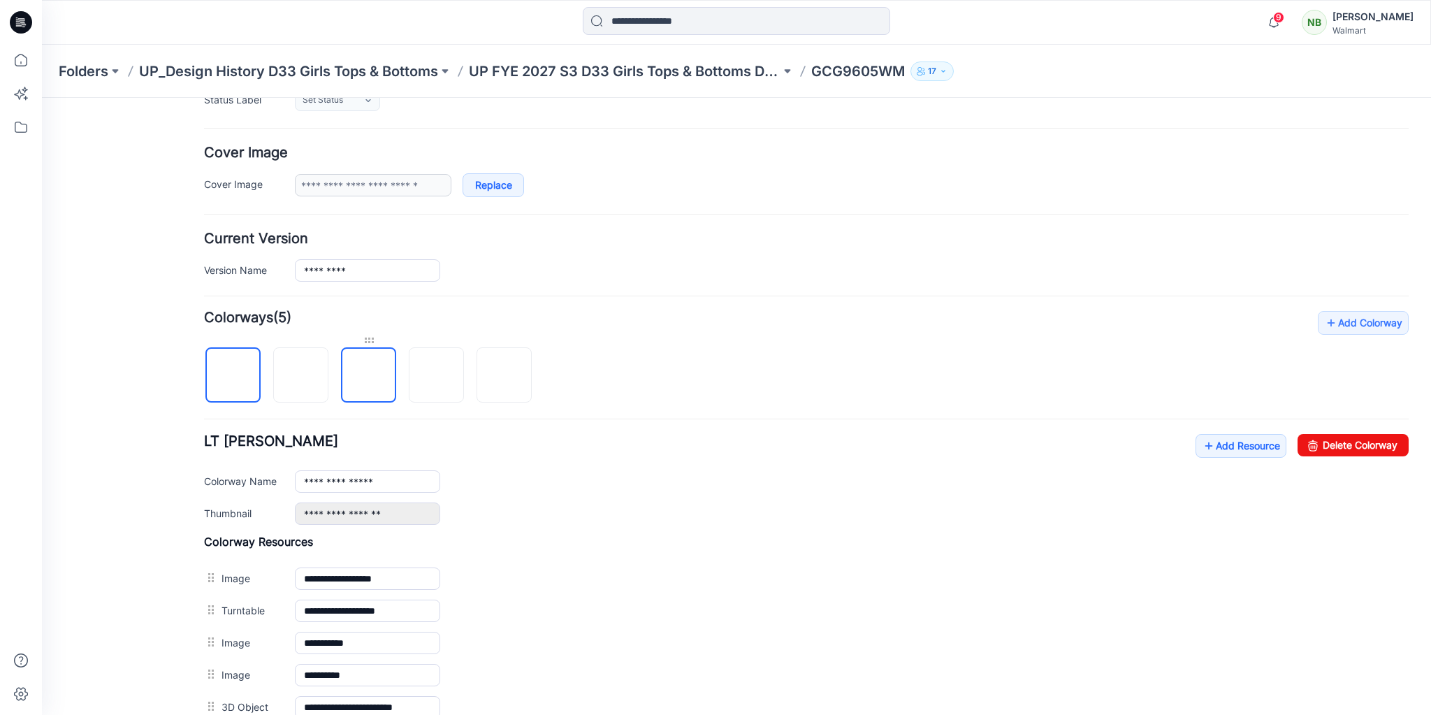
click at [369, 336] on div at bounding box center [368, 340] width 55 height 14
drag, startPoint x: 435, startPoint y: 344, endPoint x: 352, endPoint y: 334, distance: 83.0
click at [352, 334] on div at bounding box center [373, 368] width 339 height 72
click at [352, 334] on div at bounding box center [368, 340] width 55 height 14
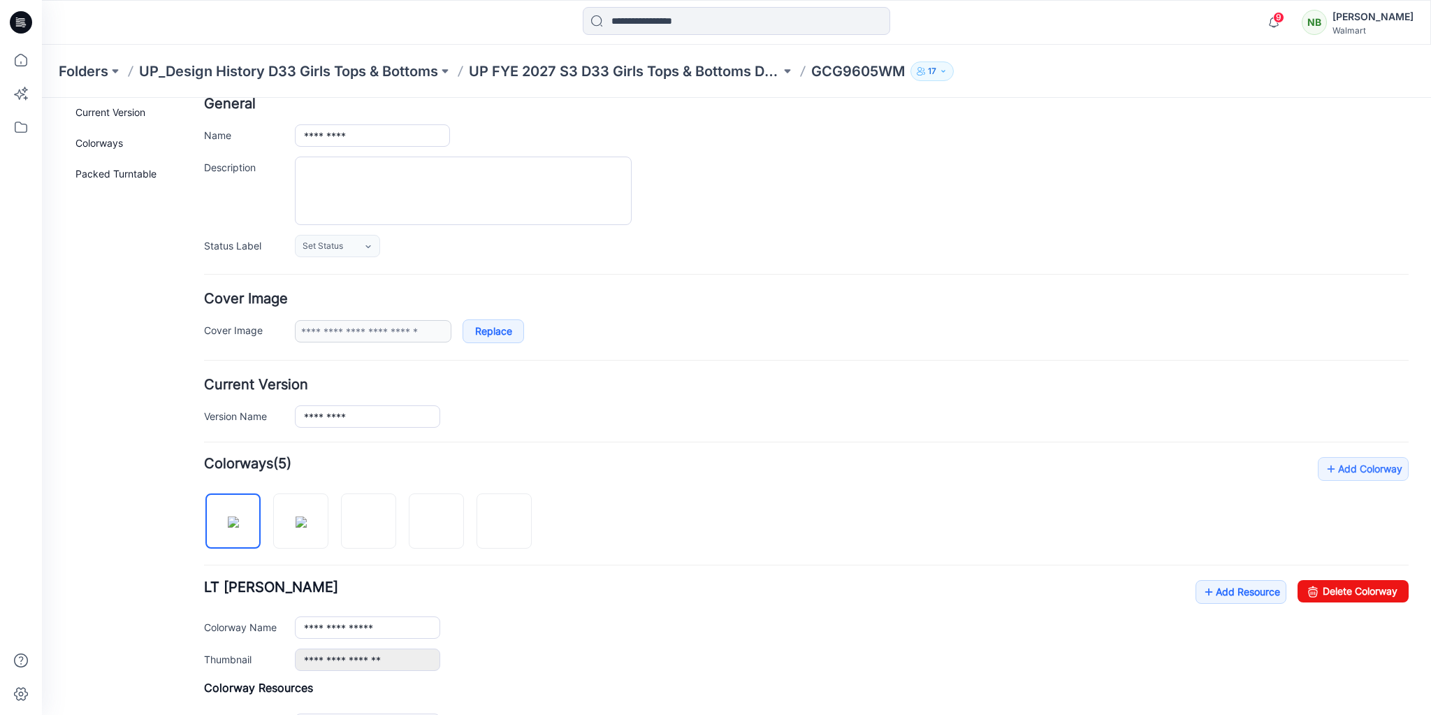
scroll to position [0, 0]
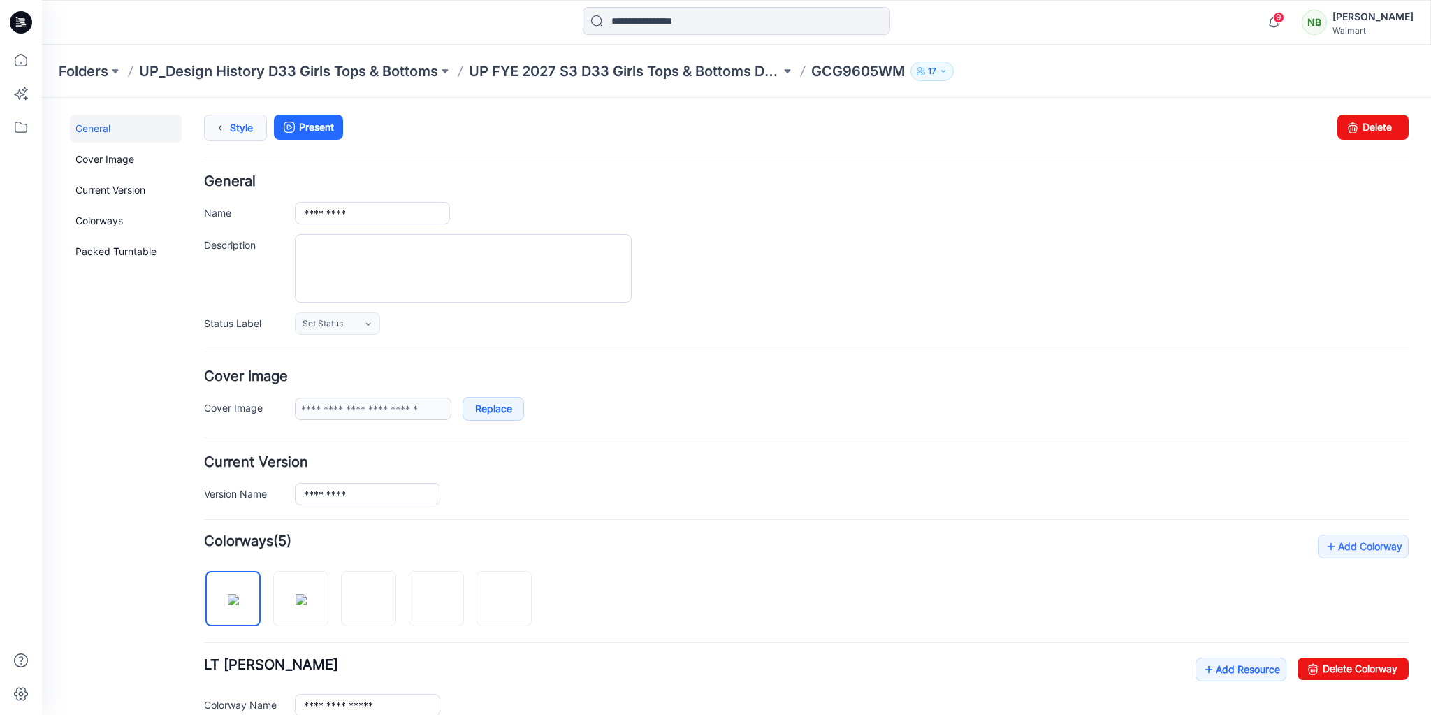
click at [225, 126] on icon at bounding box center [220, 127] width 20 height 25
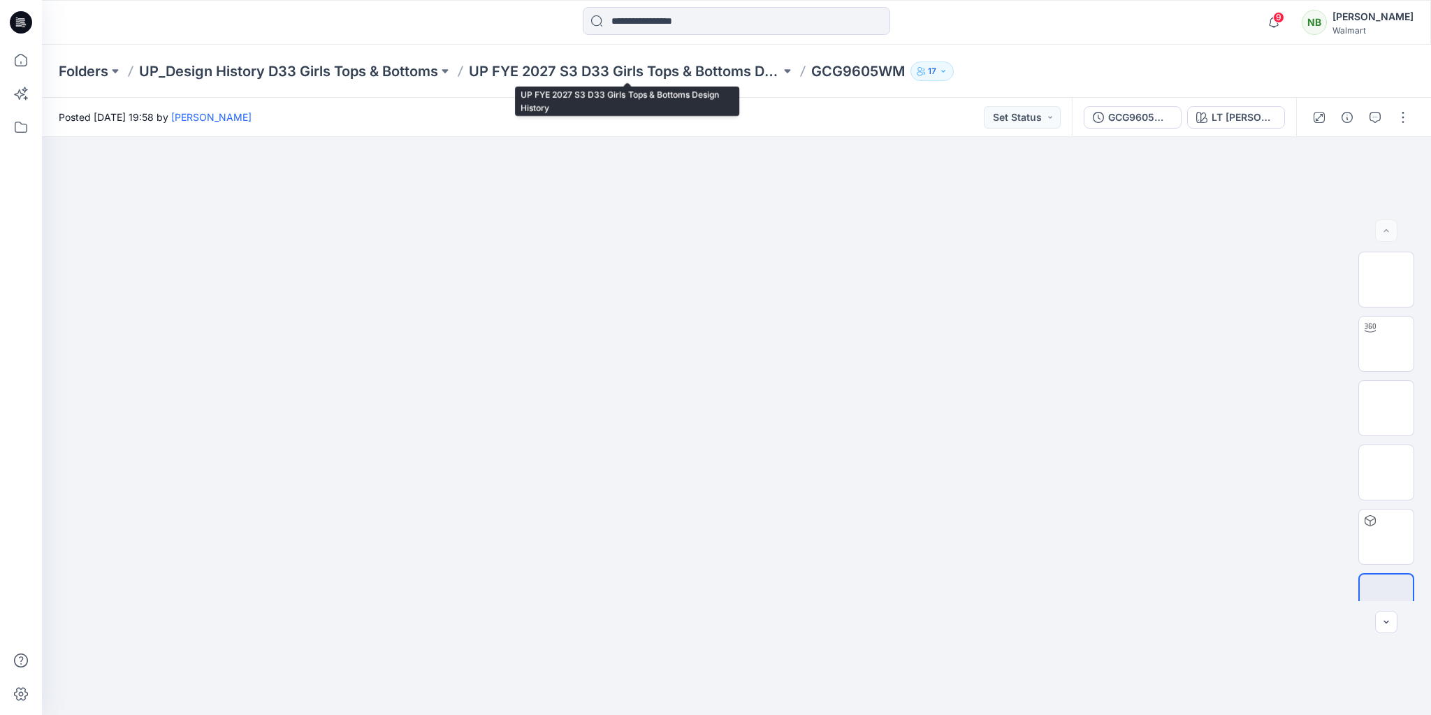
click at [629, 71] on p "UP FYE 2027 S3 D33 Girls Tops & Bottoms Design History" at bounding box center [625, 71] width 312 height 20
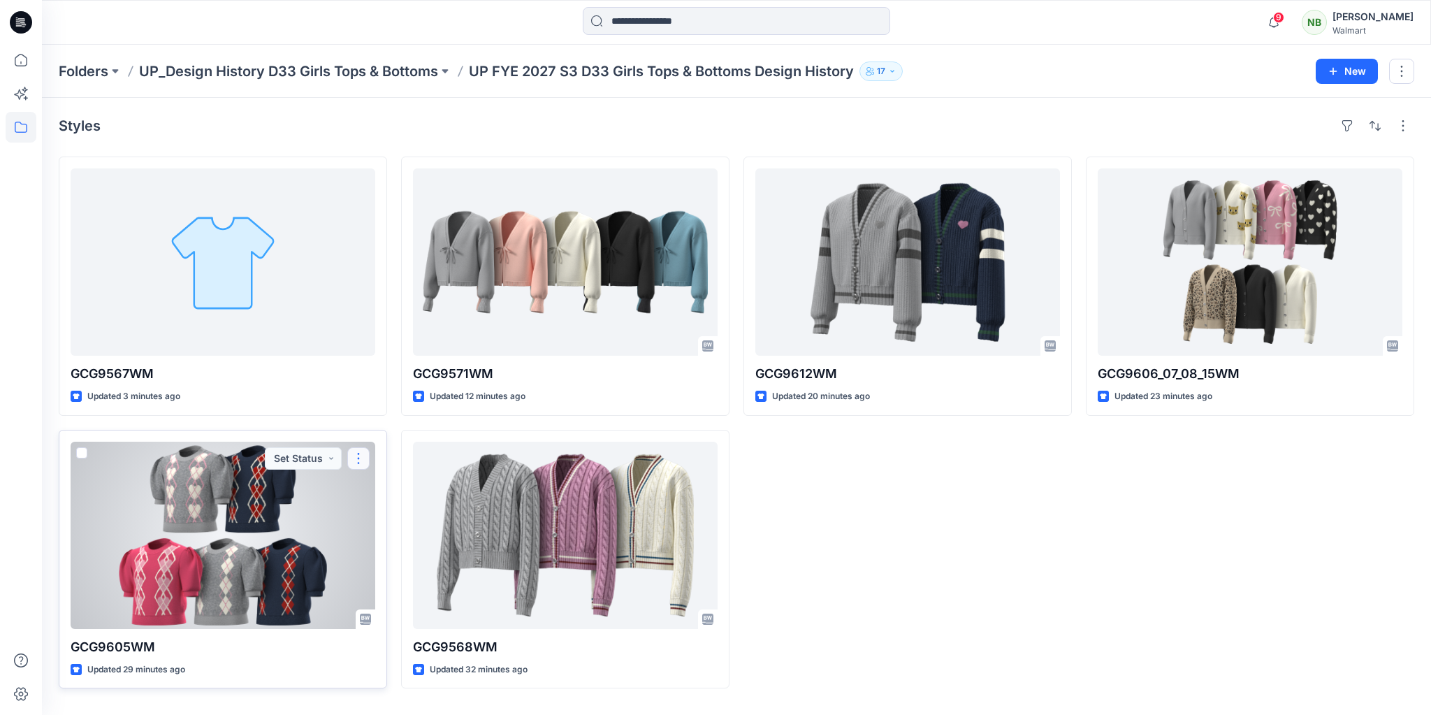
click at [361, 461] on button "button" at bounding box center [358, 458] width 22 height 22
click at [375, 493] on button "Edit" at bounding box center [425, 490] width 151 height 26
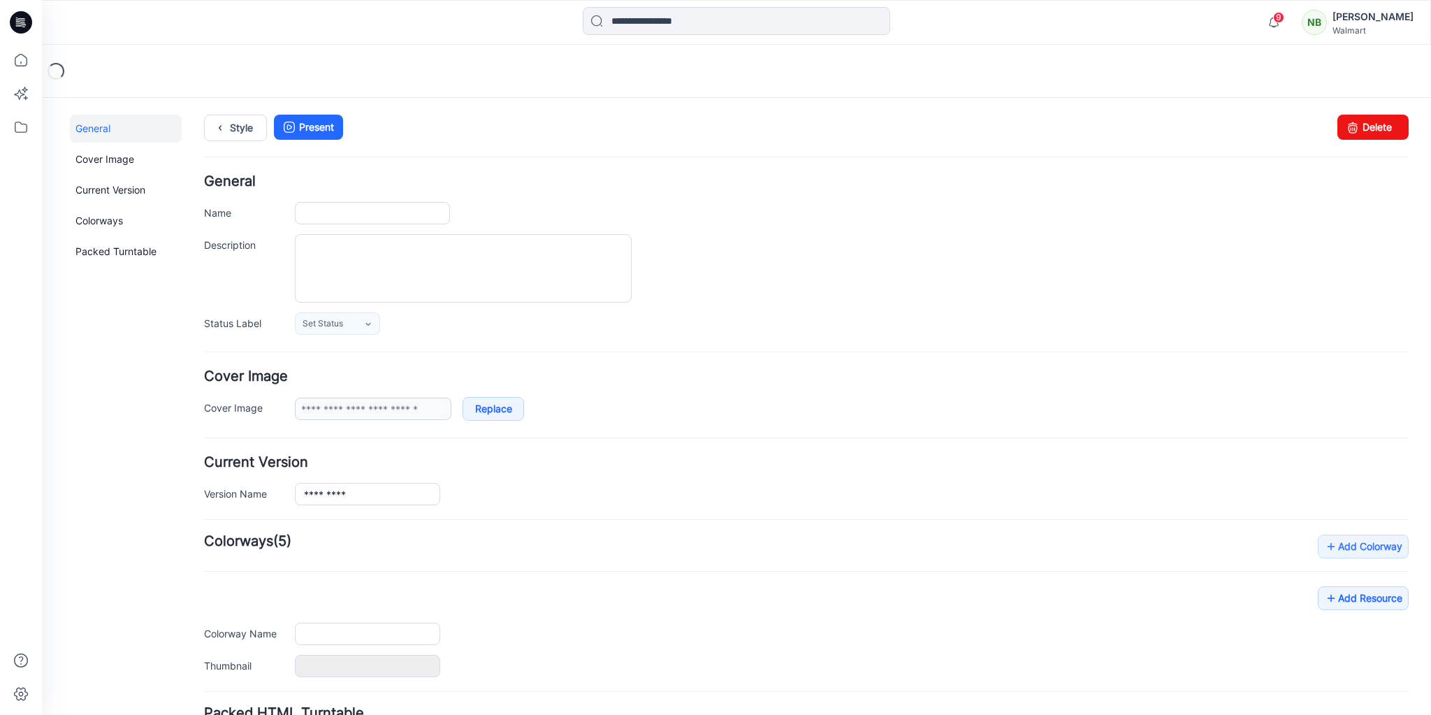
type input "*********"
type input "**********"
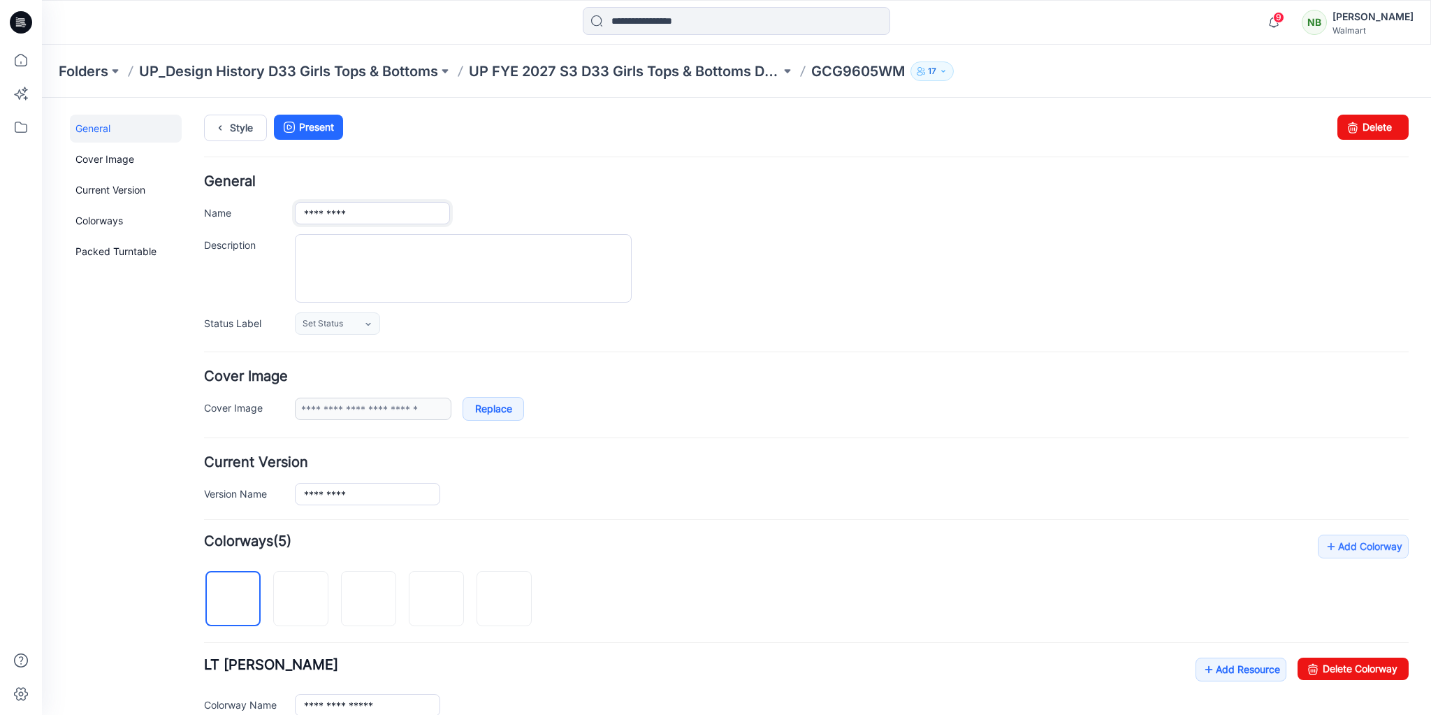
click at [347, 220] on input "*********" at bounding box center [372, 213] width 155 height 22
click at [374, 217] on input "*********" at bounding box center [372, 213] width 155 height 22
paste input "*******"
type input "**********"
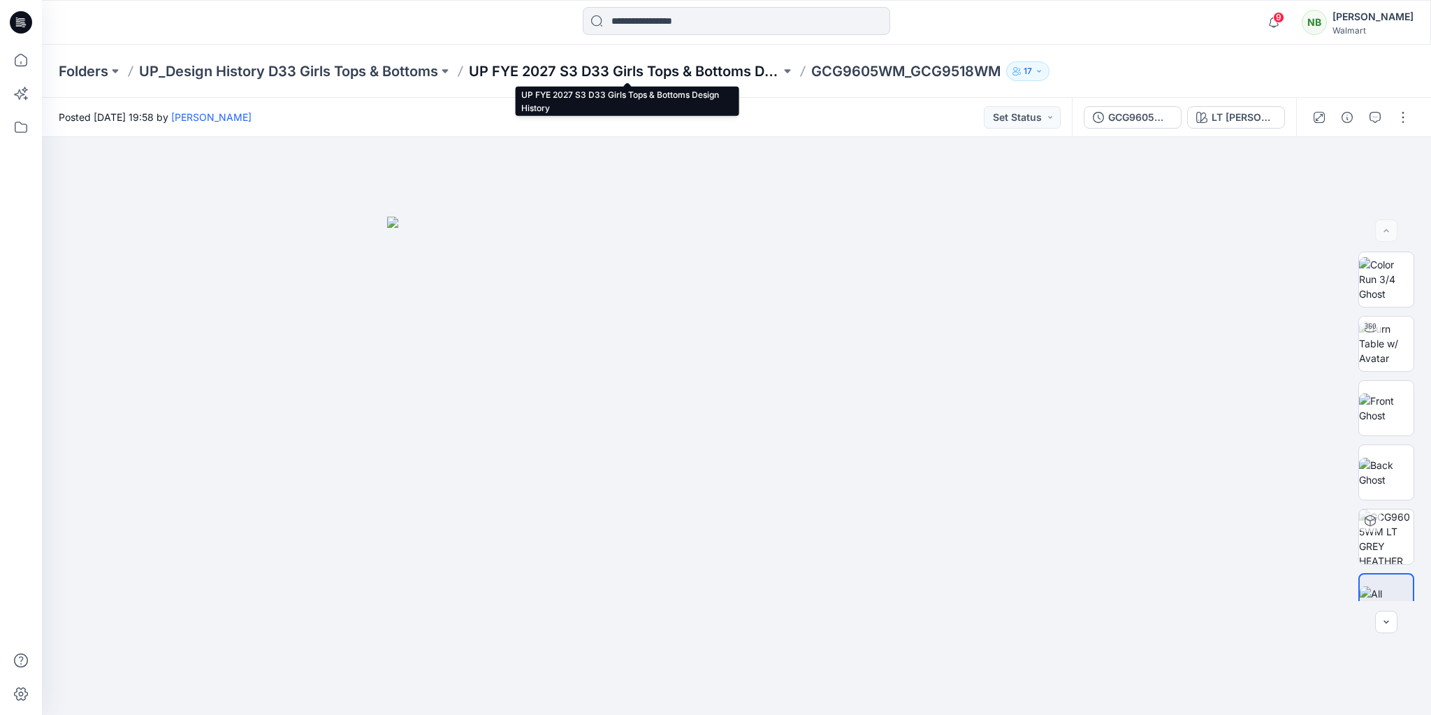
click at [709, 66] on p "UP FYE 2027 S3 D33 Girls Tops & Bottoms Design History" at bounding box center [625, 71] width 312 height 20
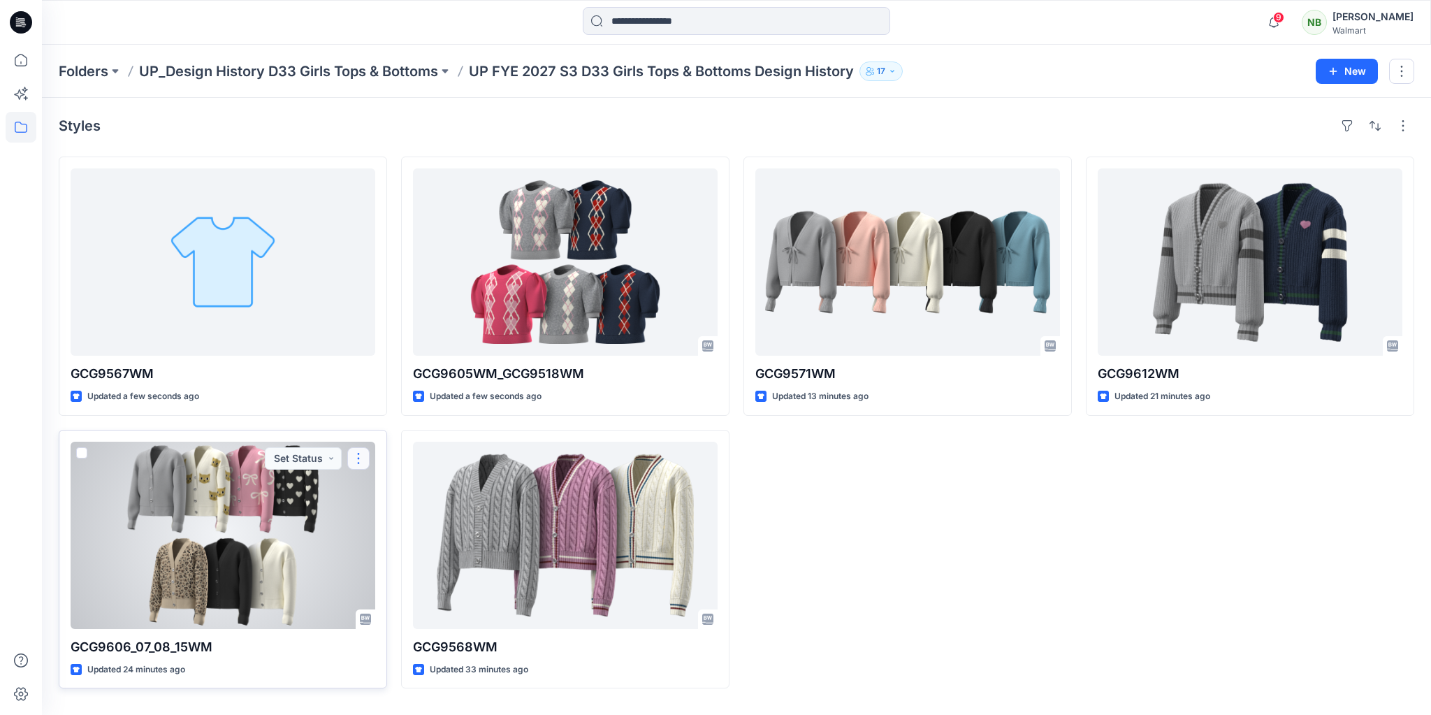
click at [362, 463] on button "button" at bounding box center [358, 458] width 22 height 22
click at [390, 484] on p "Edit" at bounding box center [383, 490] width 17 height 15
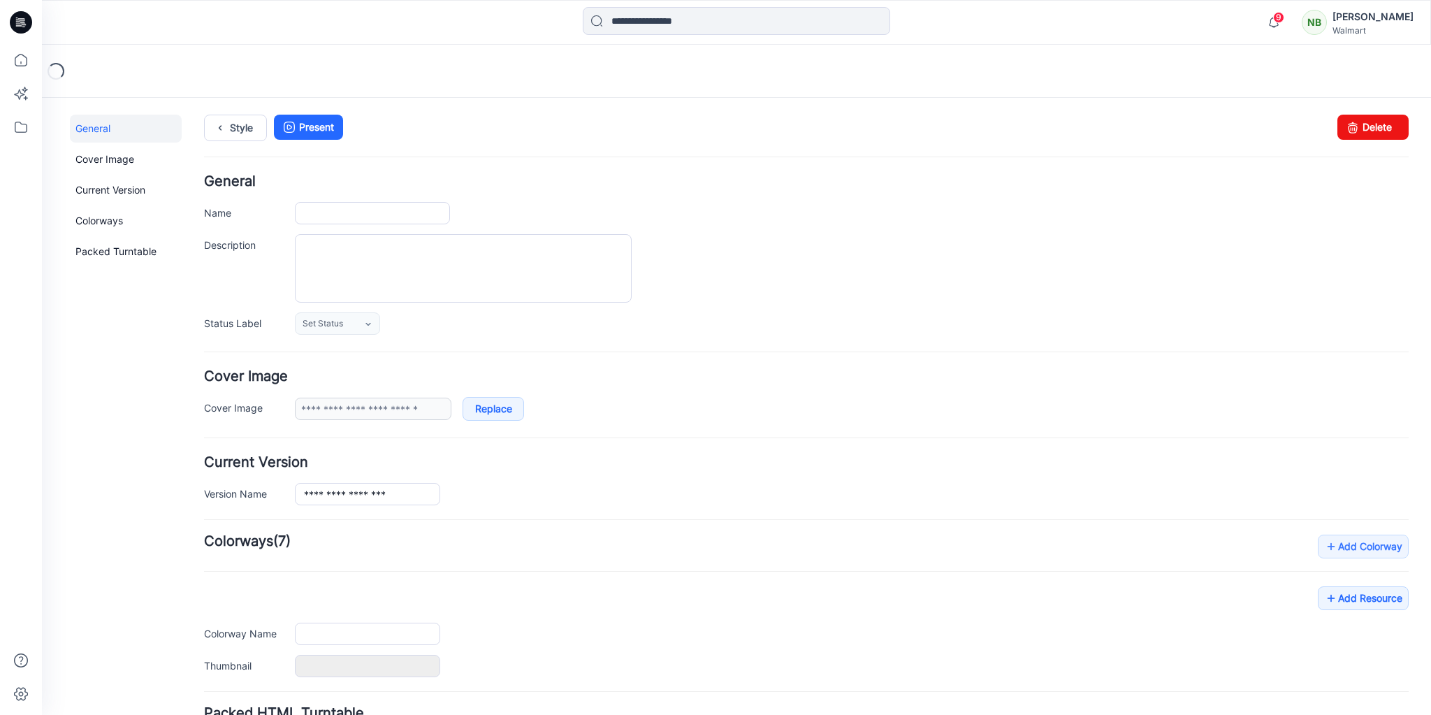
type input "**********"
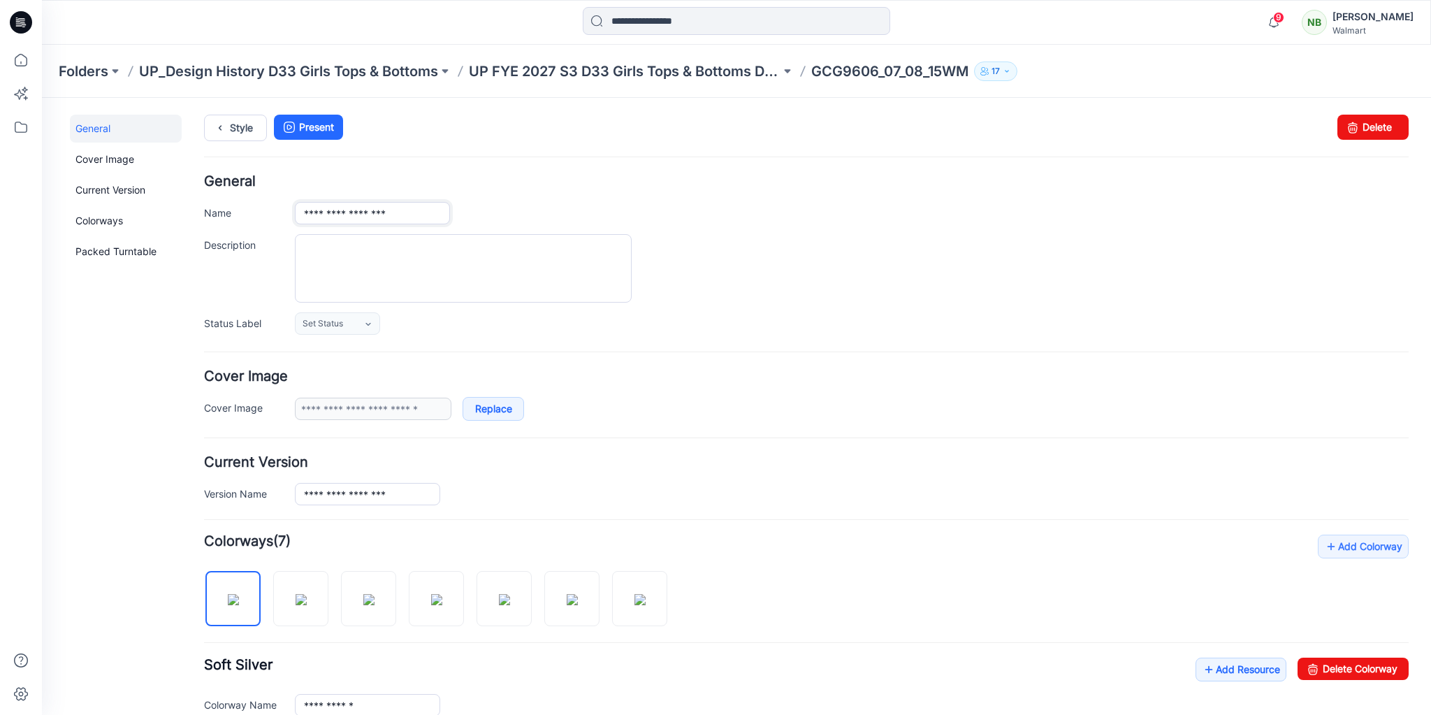
drag, startPoint x: 337, startPoint y: 217, endPoint x: 268, endPoint y: 215, distance: 69.9
click at [274, 198] on div "**********" at bounding box center [806, 255] width 1204 height 160
paste input "*****"
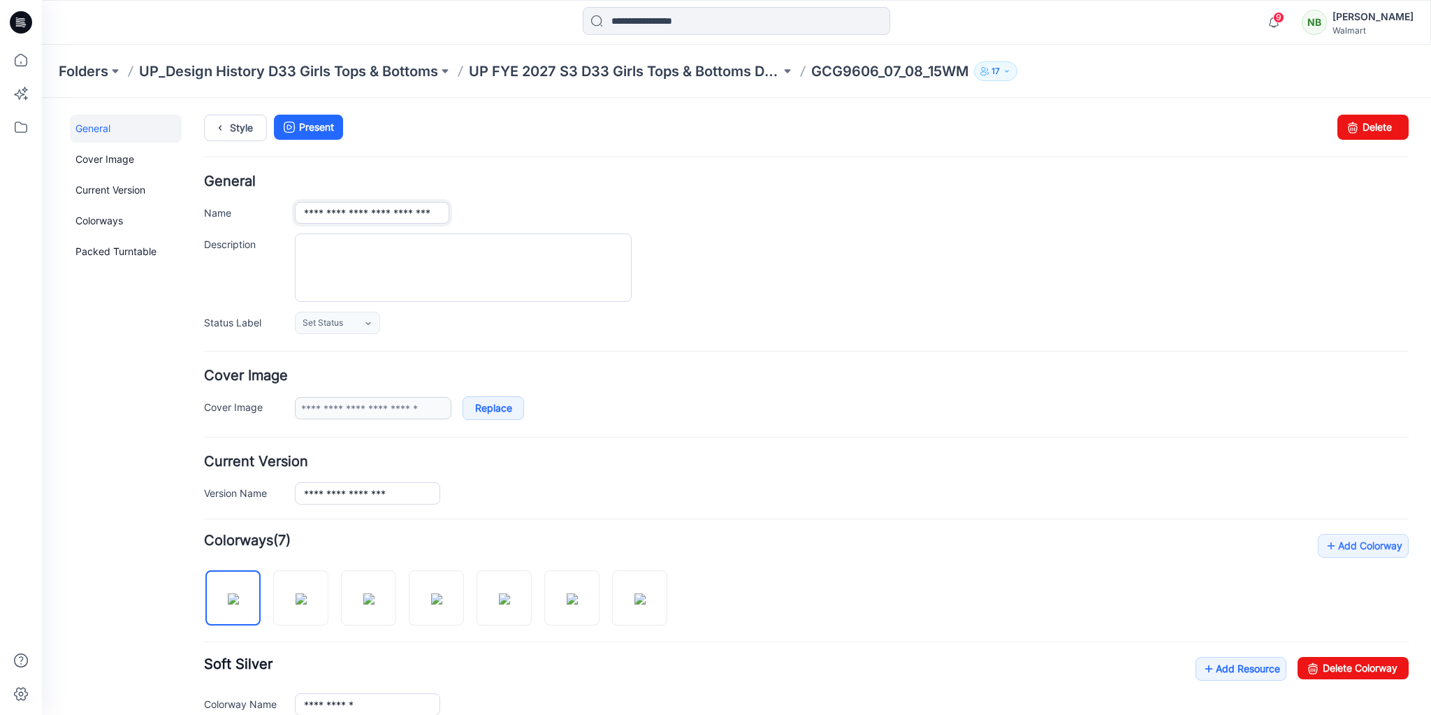
paste input "*****"
type input "**********"
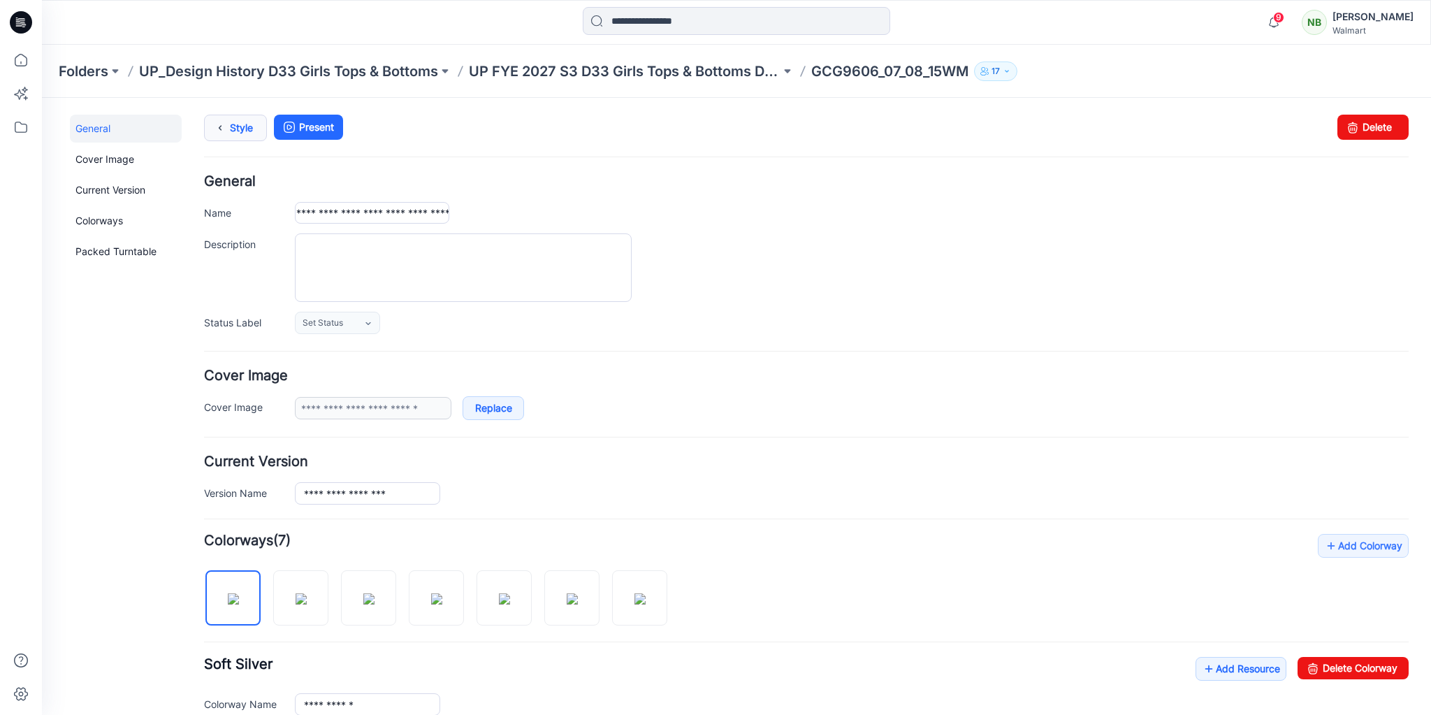
scroll to position [0, 0]
click at [242, 124] on link "Style" at bounding box center [235, 128] width 63 height 27
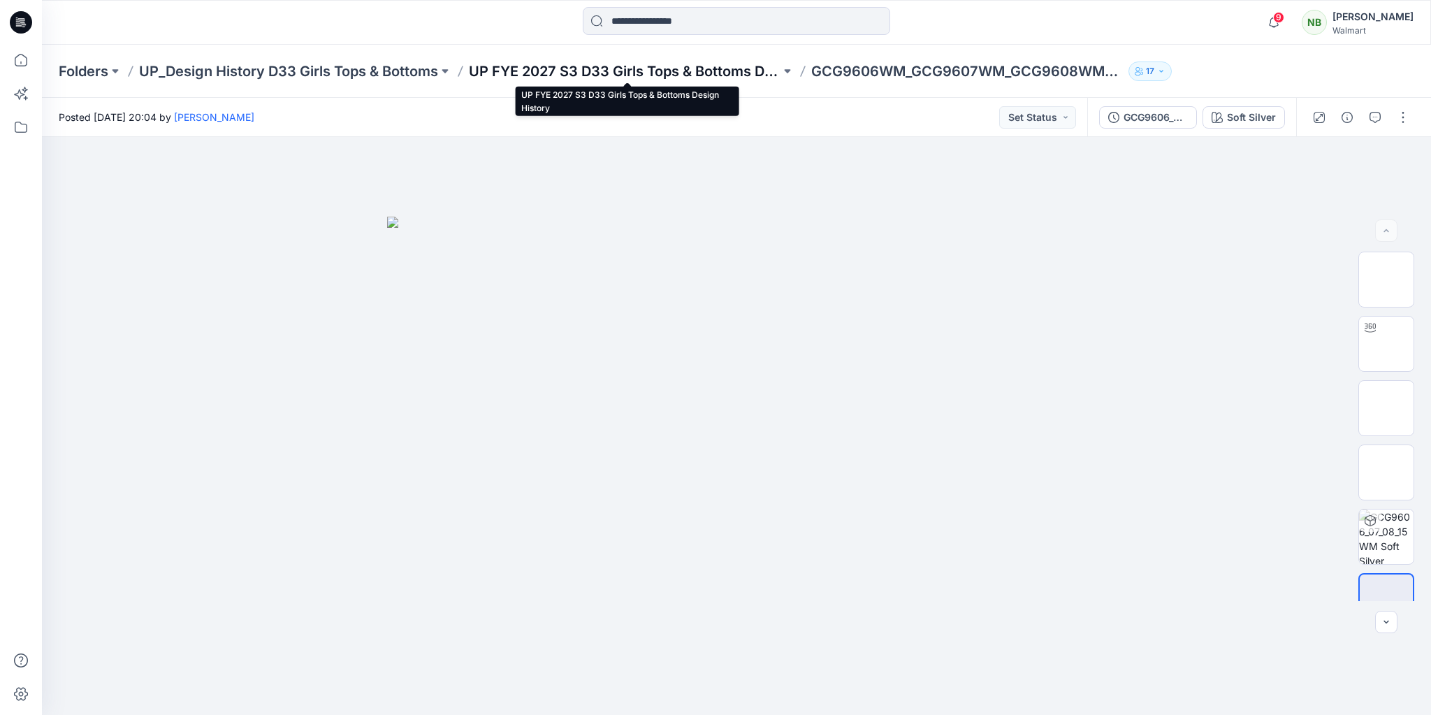
click at [740, 66] on p "UP FYE 2027 S3 D33 Girls Tops & Bottoms Design History" at bounding box center [625, 71] width 312 height 20
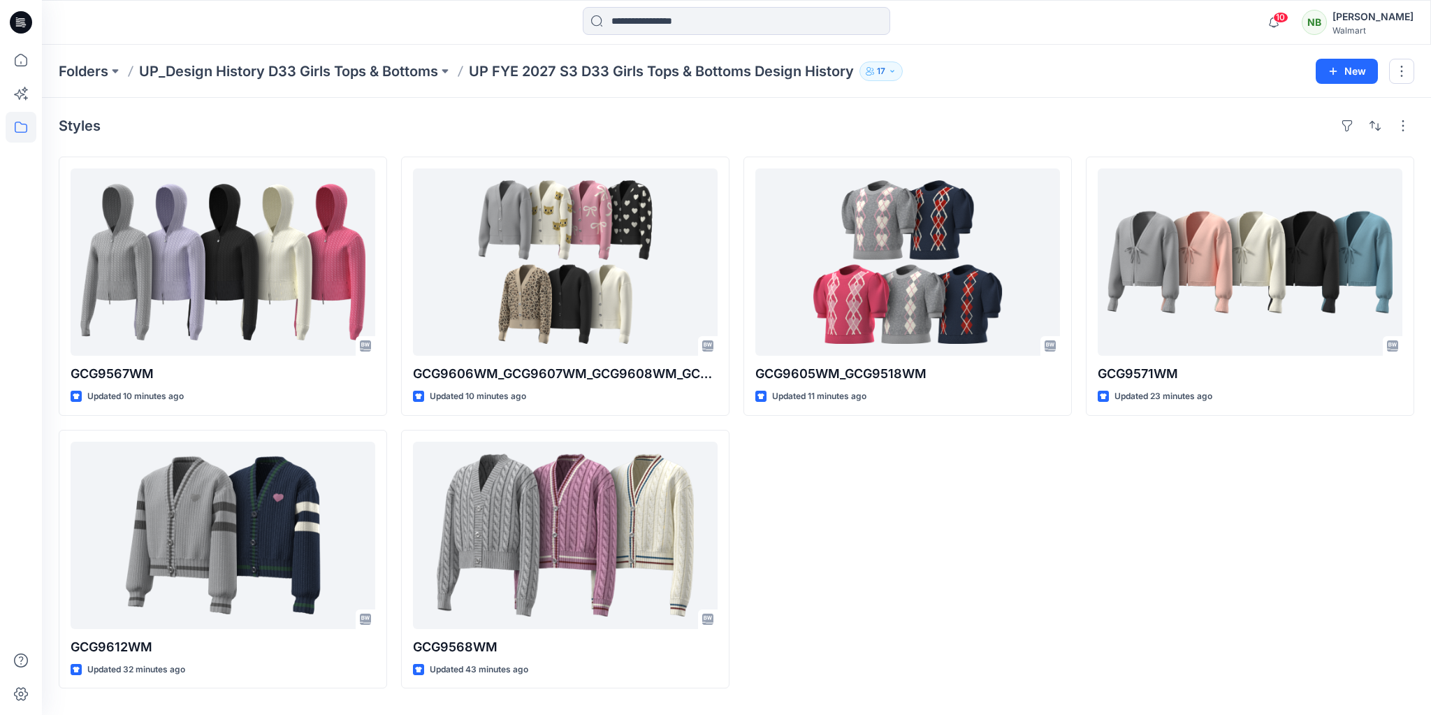
click at [959, 551] on div "GCG9605WM_GCG9518WM Updated 11 minutes ago" at bounding box center [907, 423] width 328 height 532
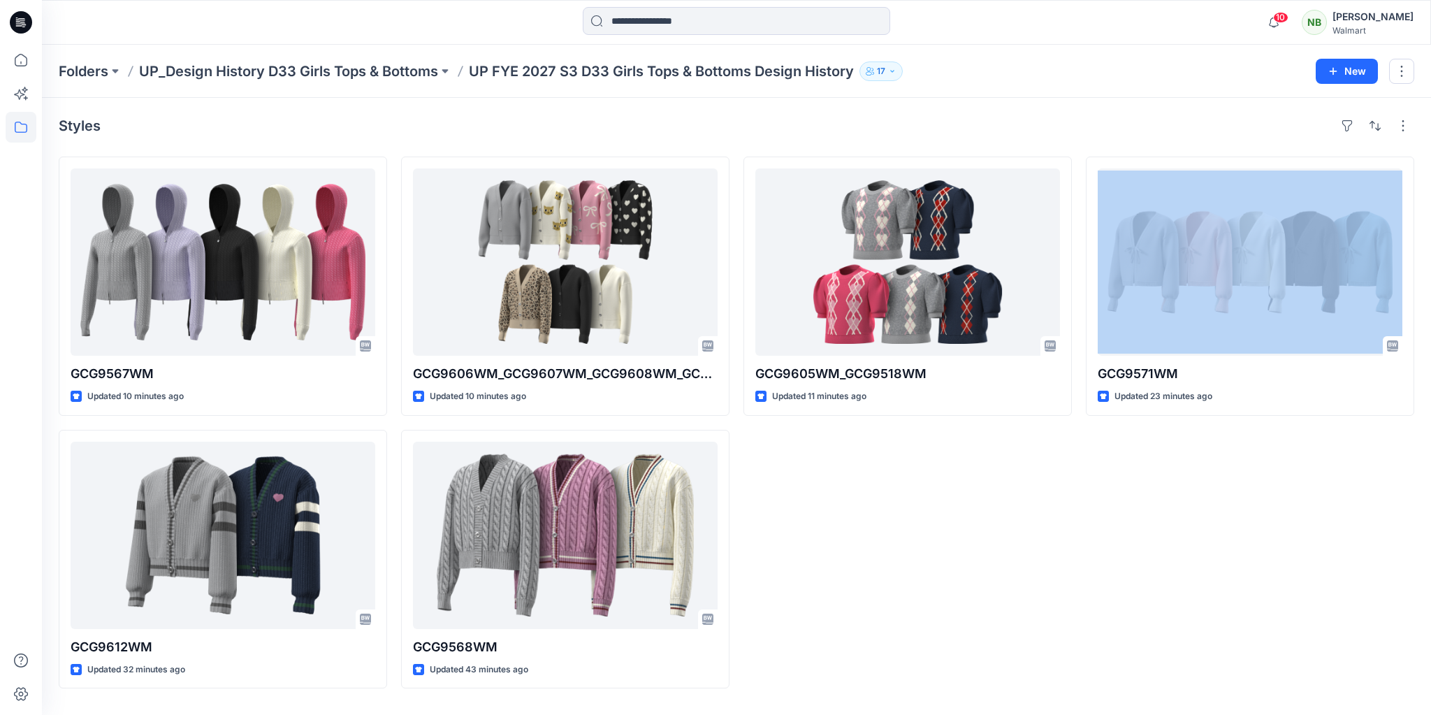
click at [959, 551] on div "GCG9605WM_GCG9518WM Updated 11 minutes ago" at bounding box center [907, 423] width 328 height 532
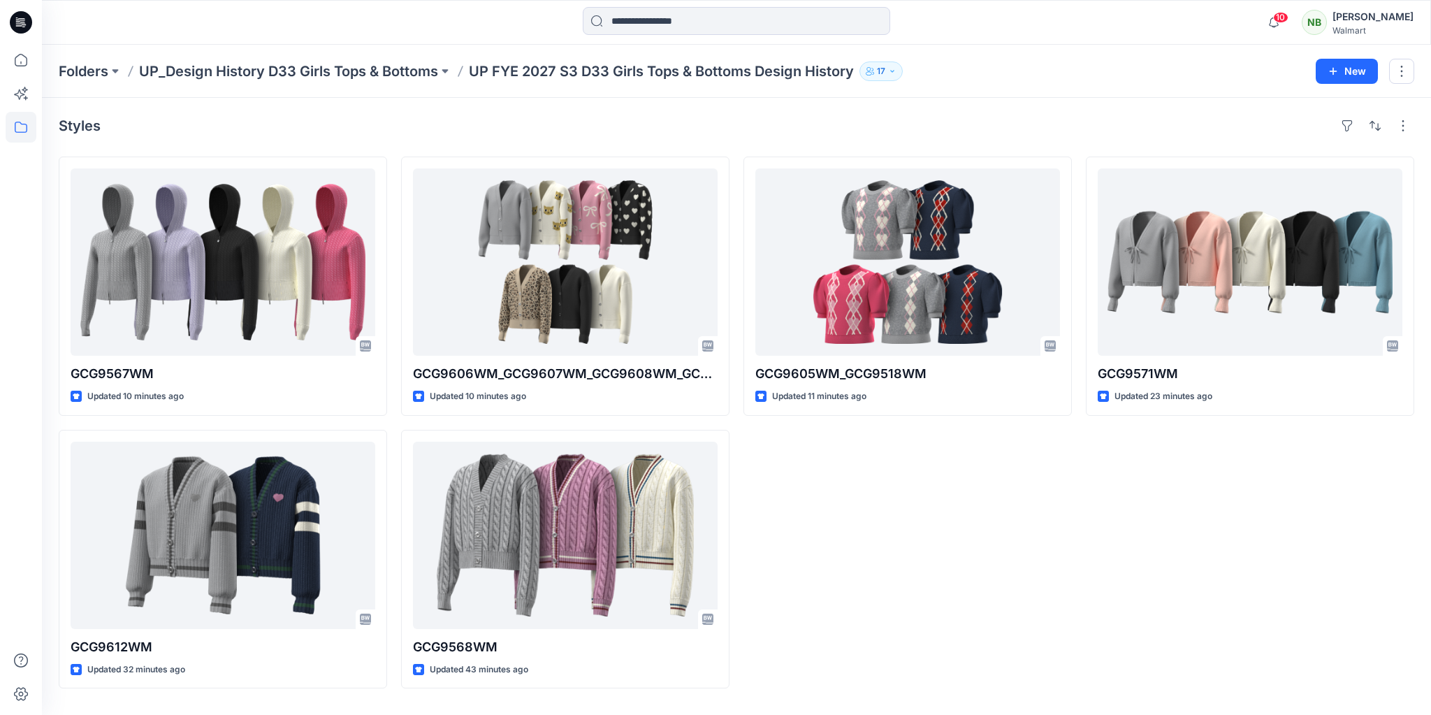
click at [850, 557] on div "GCG9605WM_GCG9518WM Updated 11 minutes ago" at bounding box center [907, 423] width 328 height 532
drag, startPoint x: 470, startPoint y: 73, endPoint x: 855, endPoint y: 78, distance: 385.0
click at [855, 78] on div "Folders UP_Design History D33 Girls Tops & Bottoms UP FYE 2027 S3 D33 Girls Top…" at bounding box center [682, 71] width 1246 height 20
copy p "UP FYE 2027 S3 D33 Girls Tops & Bottoms Design History"
click at [667, 92] on div "Folders UP_Design History D33 Girls Tops & Bottoms UP FYE 2027 S3 D33 Girls Top…" at bounding box center [736, 71] width 1389 height 53
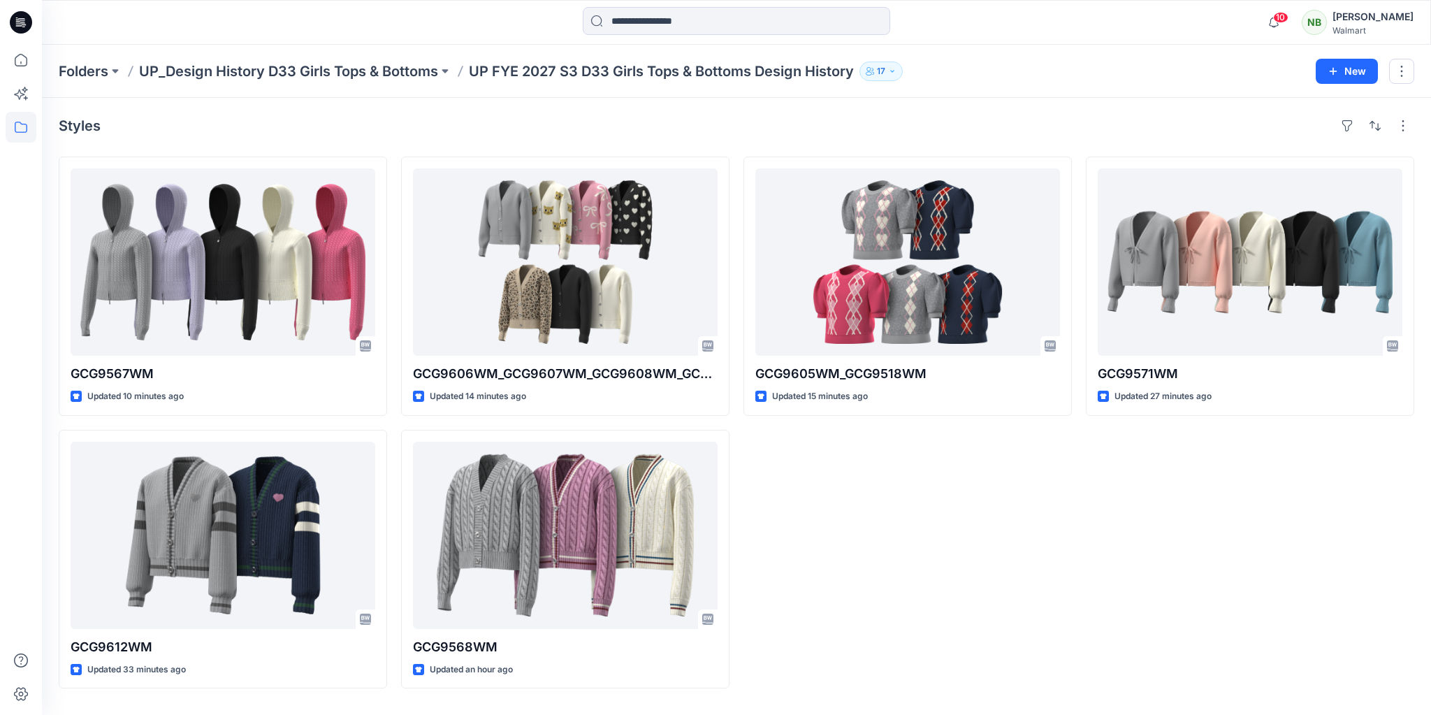
click at [889, 545] on div "GCG9605WM_GCG9518WM Updated 15 minutes ago" at bounding box center [907, 423] width 328 height 532
click at [891, 500] on div "GCG9605WM_GCG9518WM Updated 36 minutes ago" at bounding box center [907, 423] width 328 height 532
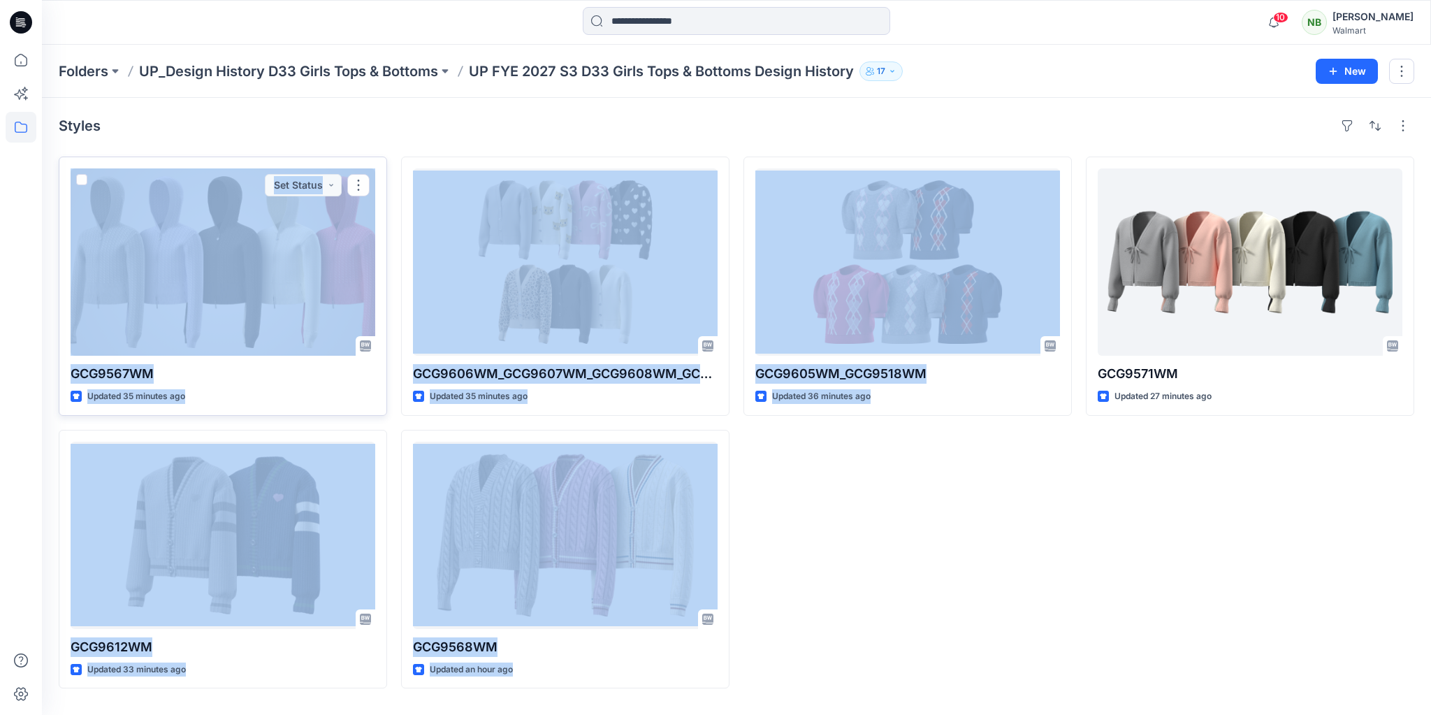
drag, startPoint x: 904, startPoint y: 502, endPoint x: 340, endPoint y: 216, distance: 632.7
click at [340, 216] on div "GCG9567WM Updated 35 minutes ago Set Status GCG9612WM Updated 33 minutes ago GC…" at bounding box center [736, 423] width 1355 height 532
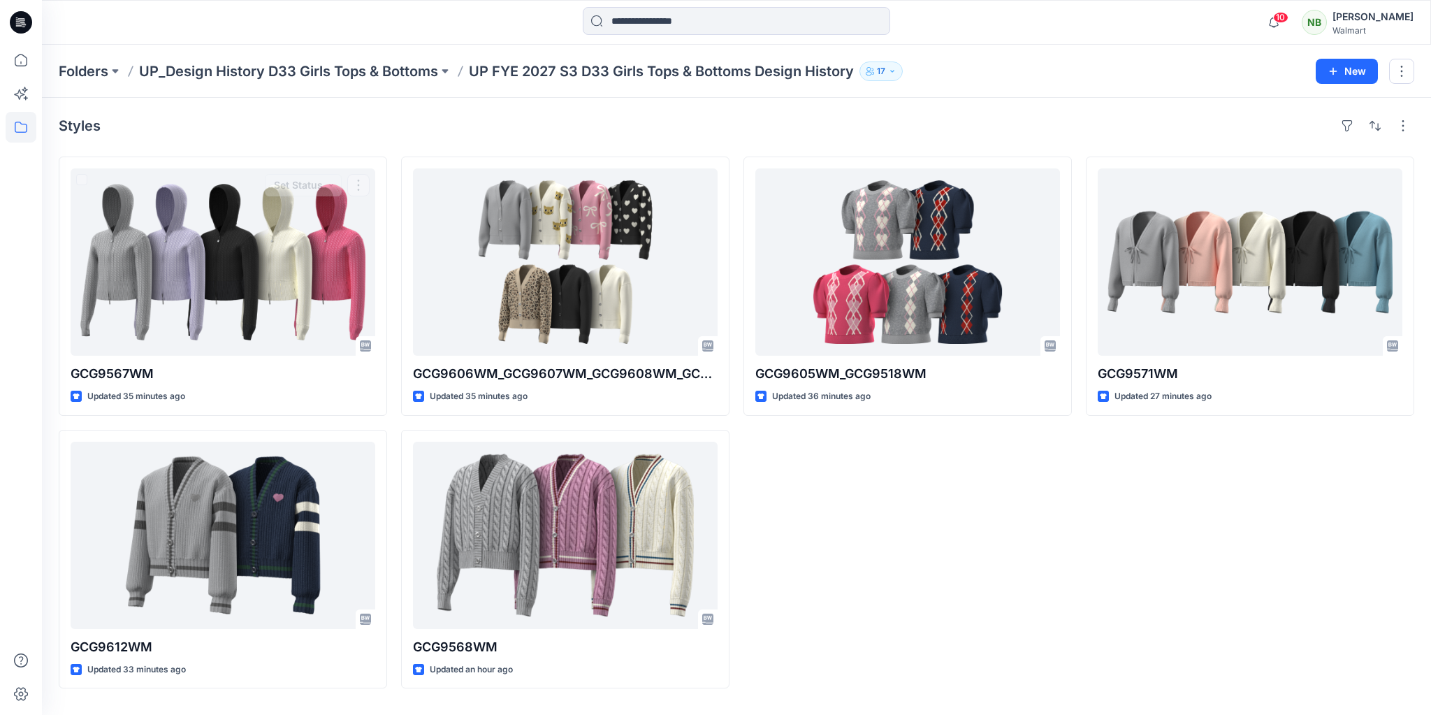
click at [285, 142] on div "Styles GCG9567WM Updated 35 minutes ago Set Status GCG9612WM Updated 33 minutes…" at bounding box center [736, 406] width 1389 height 617
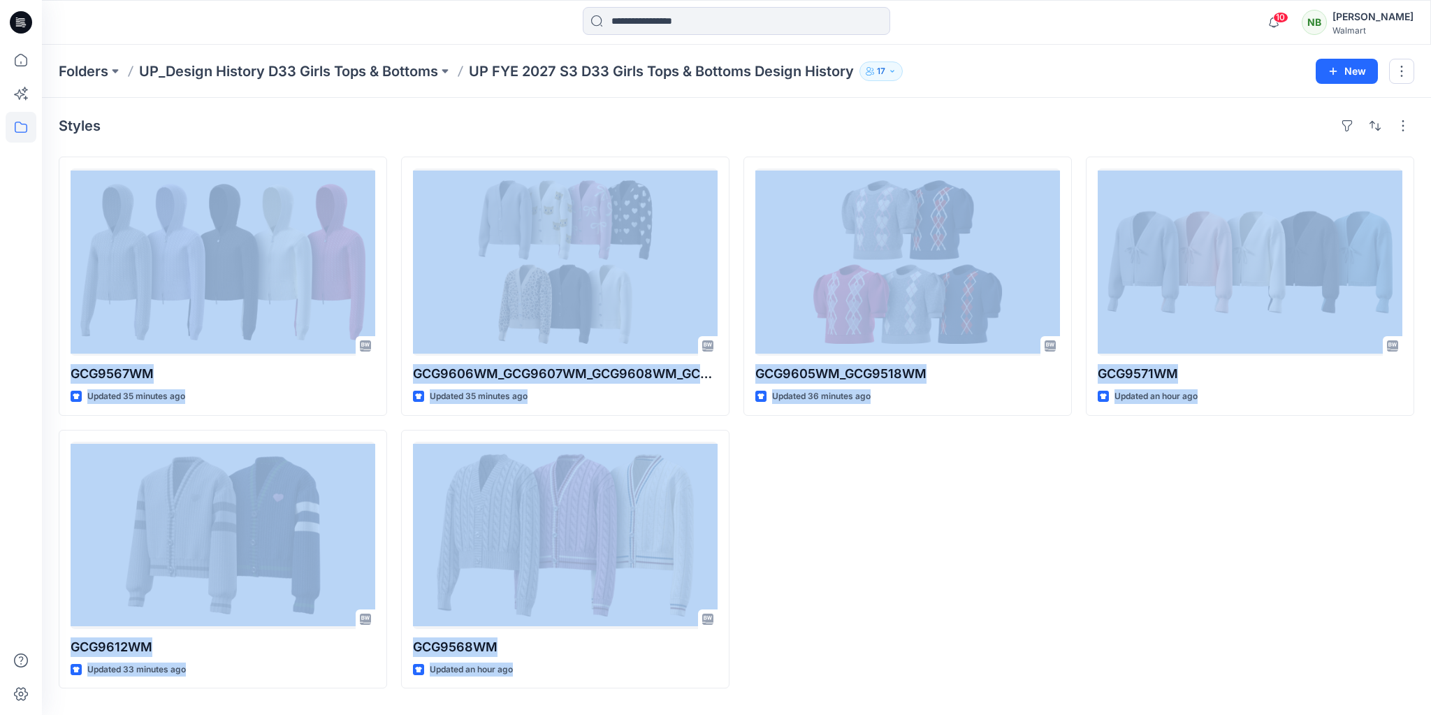
drag, startPoint x: 154, startPoint y: 143, endPoint x: 1258, endPoint y: 448, distance: 1145.1
click at [1258, 448] on div "Styles GCG9567WM Updated 35 minutes ago GCG9612WM Updated 33 minutes ago GCG960…" at bounding box center [736, 406] width 1389 height 617
click at [874, 507] on div "GCG9605WM_GCG9518WM Updated 36 minutes ago" at bounding box center [907, 423] width 328 height 532
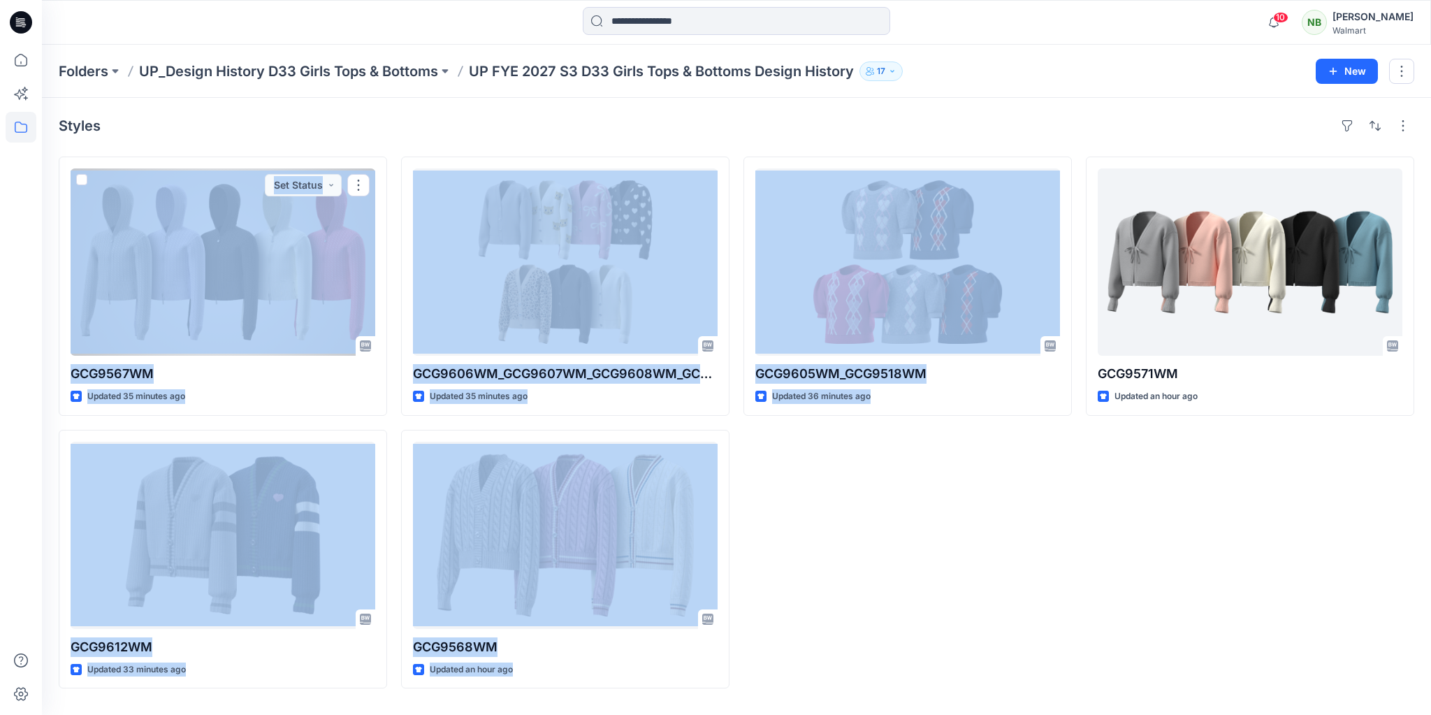
drag, startPoint x: 915, startPoint y: 648, endPoint x: 1344, endPoint y: 518, distance: 447.6
click at [326, 348] on div "GCG9567WM Updated 35 minutes ago Set Status GCG9612WM Updated 33 minutes ago GC…" at bounding box center [736, 423] width 1355 height 532
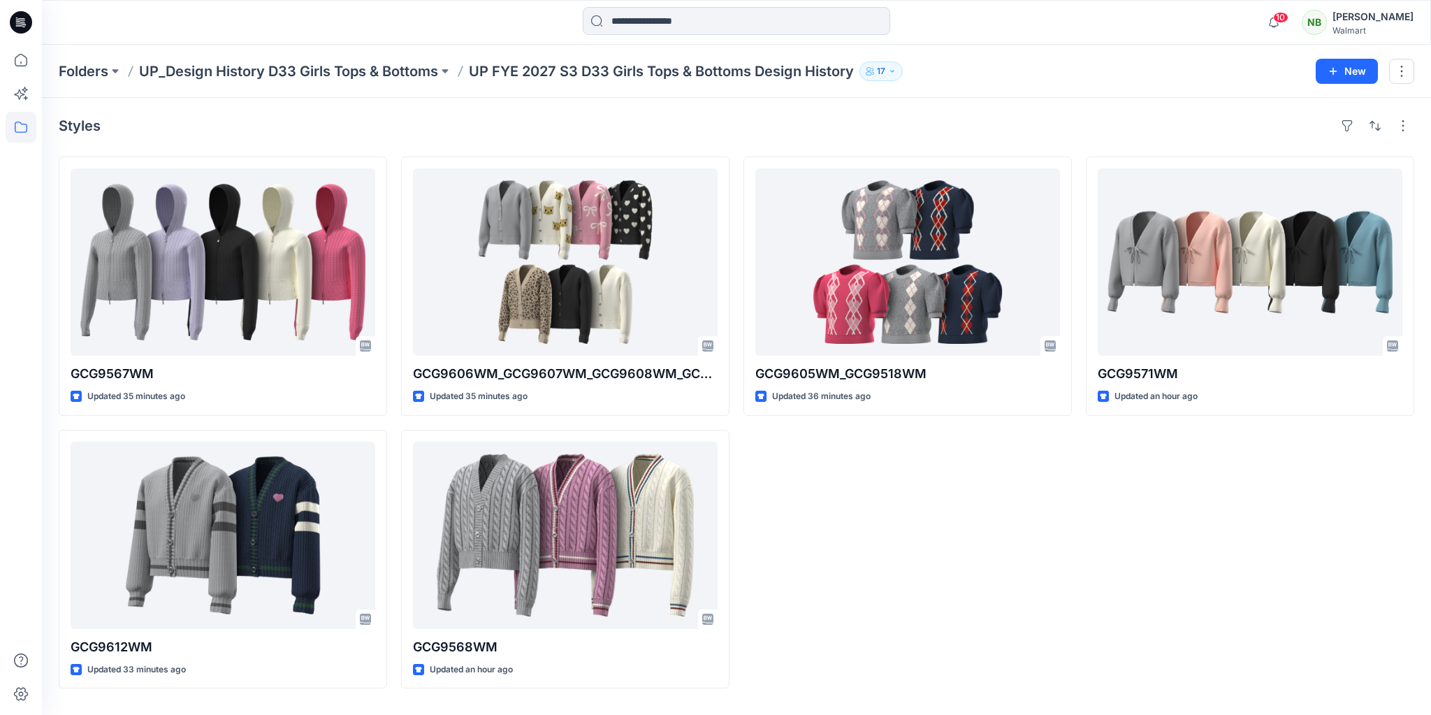
drag, startPoint x: 1083, startPoint y: 468, endPoint x: 1123, endPoint y: 465, distance: 39.9
click at [1083, 469] on div "GCG9567WM Updated 35 minutes ago GCG9612WM Updated 33 minutes ago GCG9606WM_GCG…" at bounding box center [736, 423] width 1355 height 532
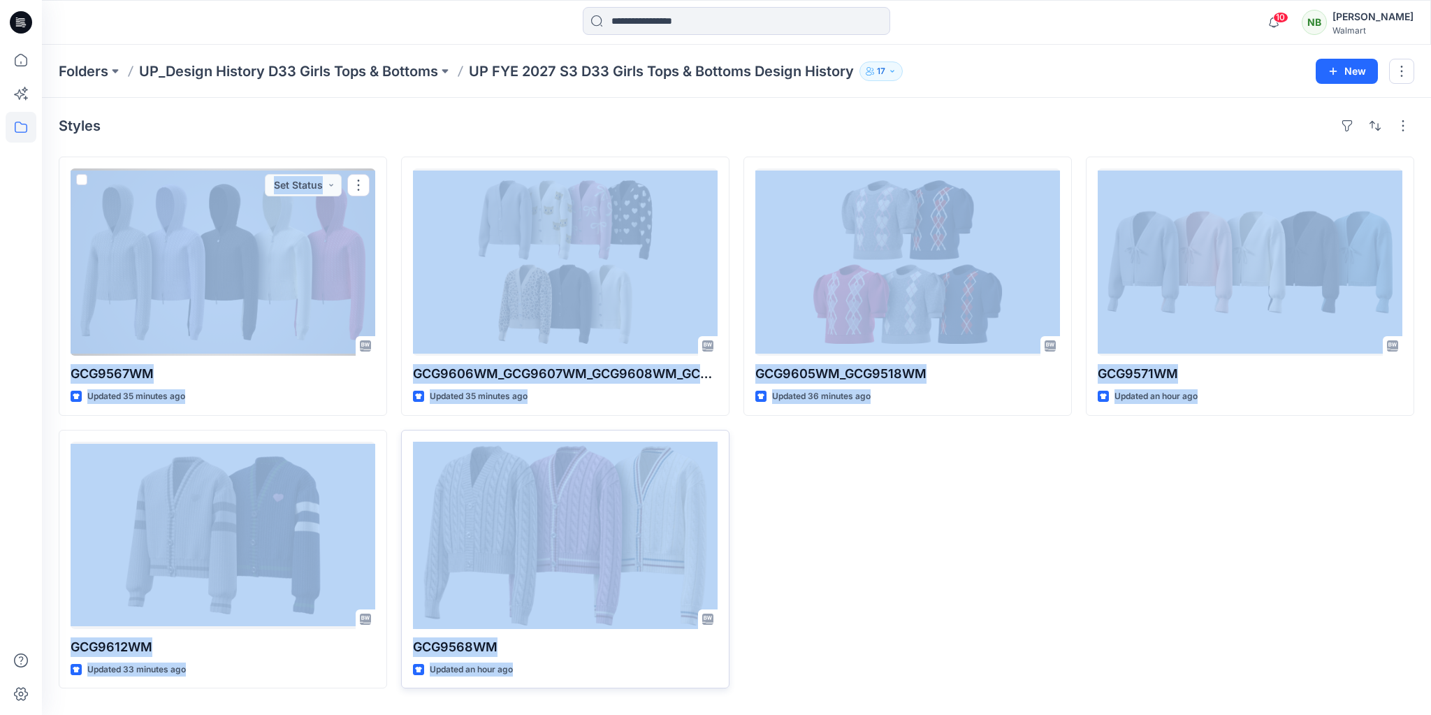
drag, startPoint x: 1251, startPoint y: 442, endPoint x: 622, endPoint y: 476, distance: 630.4
click at [175, 244] on div "GCG9567WM Updated 35 minutes ago Set Status GCG9612WM Updated 33 minutes ago GC…" at bounding box center [736, 423] width 1355 height 532
click at [840, 544] on div "GCG9605WM_GCG9518WM Updated 36 minutes ago" at bounding box center [907, 423] width 328 height 532
click at [863, 516] on div "GCG9605WM_GCG9518WM Updated 38 minutes ago" at bounding box center [907, 423] width 328 height 532
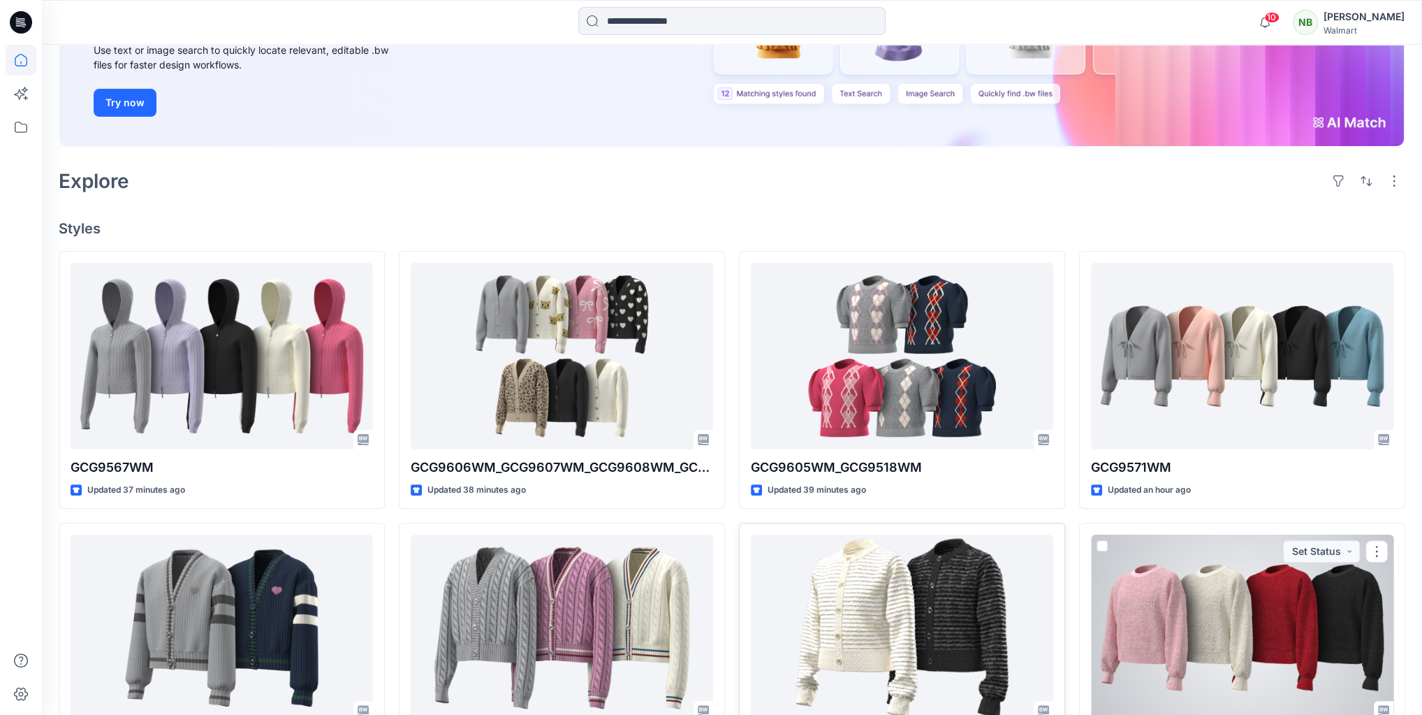
scroll to position [289, 0]
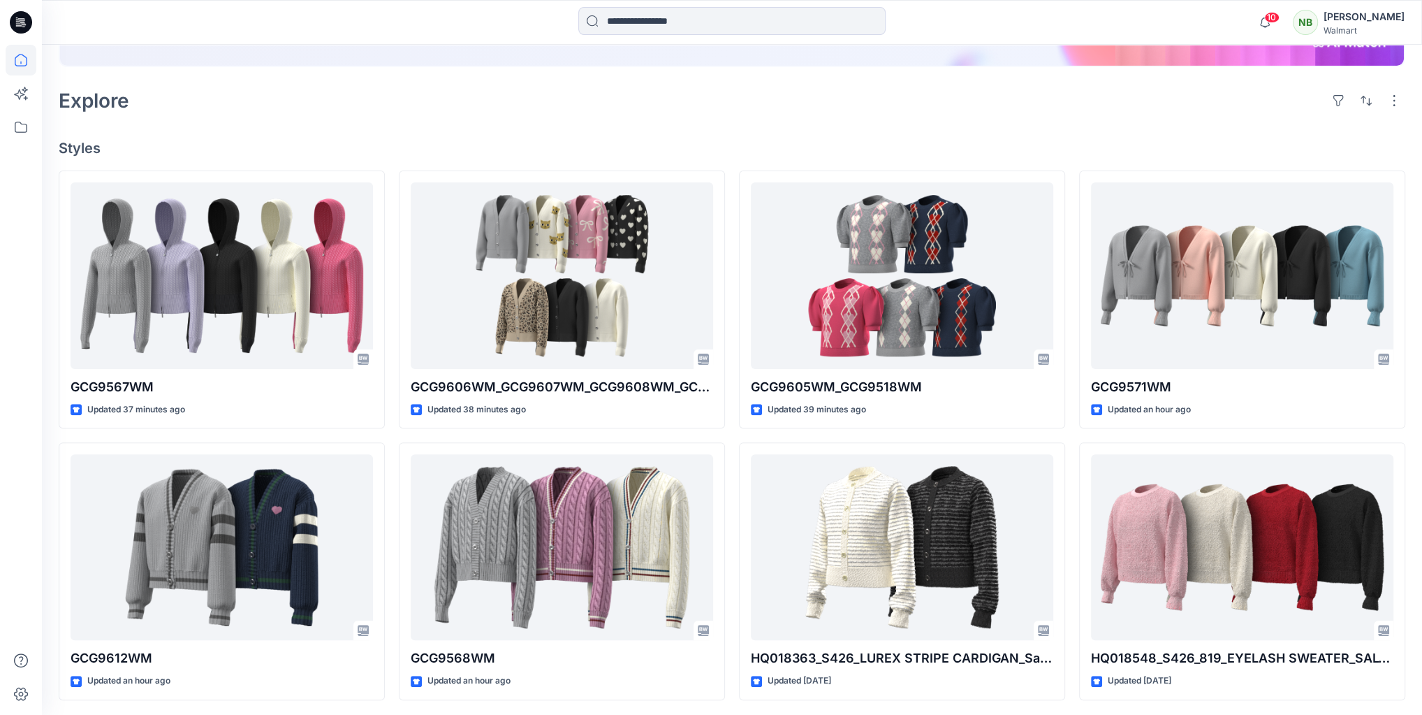
click at [941, 123] on div "Welcome back, [PERSON_NAME] New New Find the Right Garment Instantly With AI Ma…" at bounding box center [732, 235] width 1381 height 961
